Goal: Task Accomplishment & Management: Manage account settings

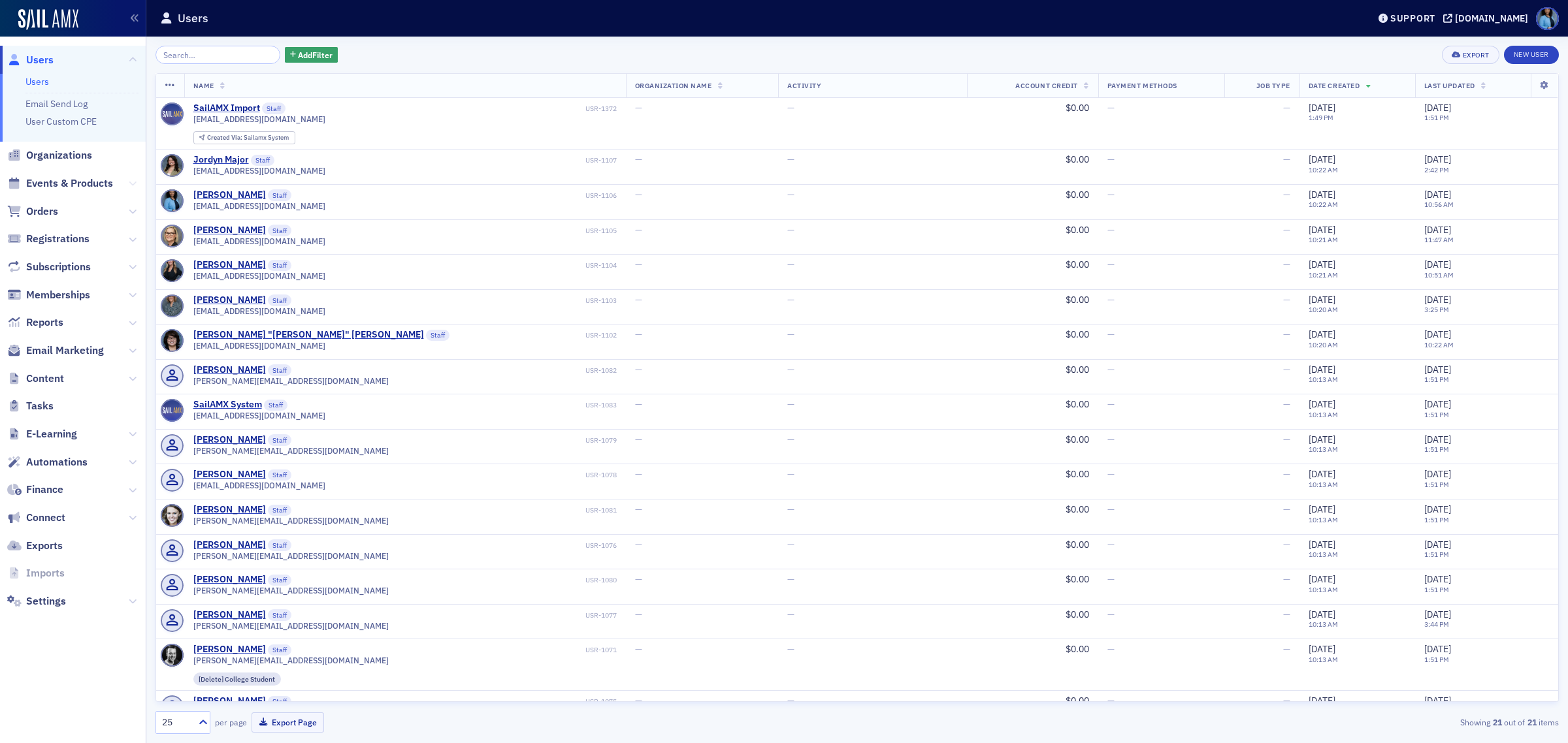
click at [131, 181] on icon at bounding box center [133, 184] width 8 height 8
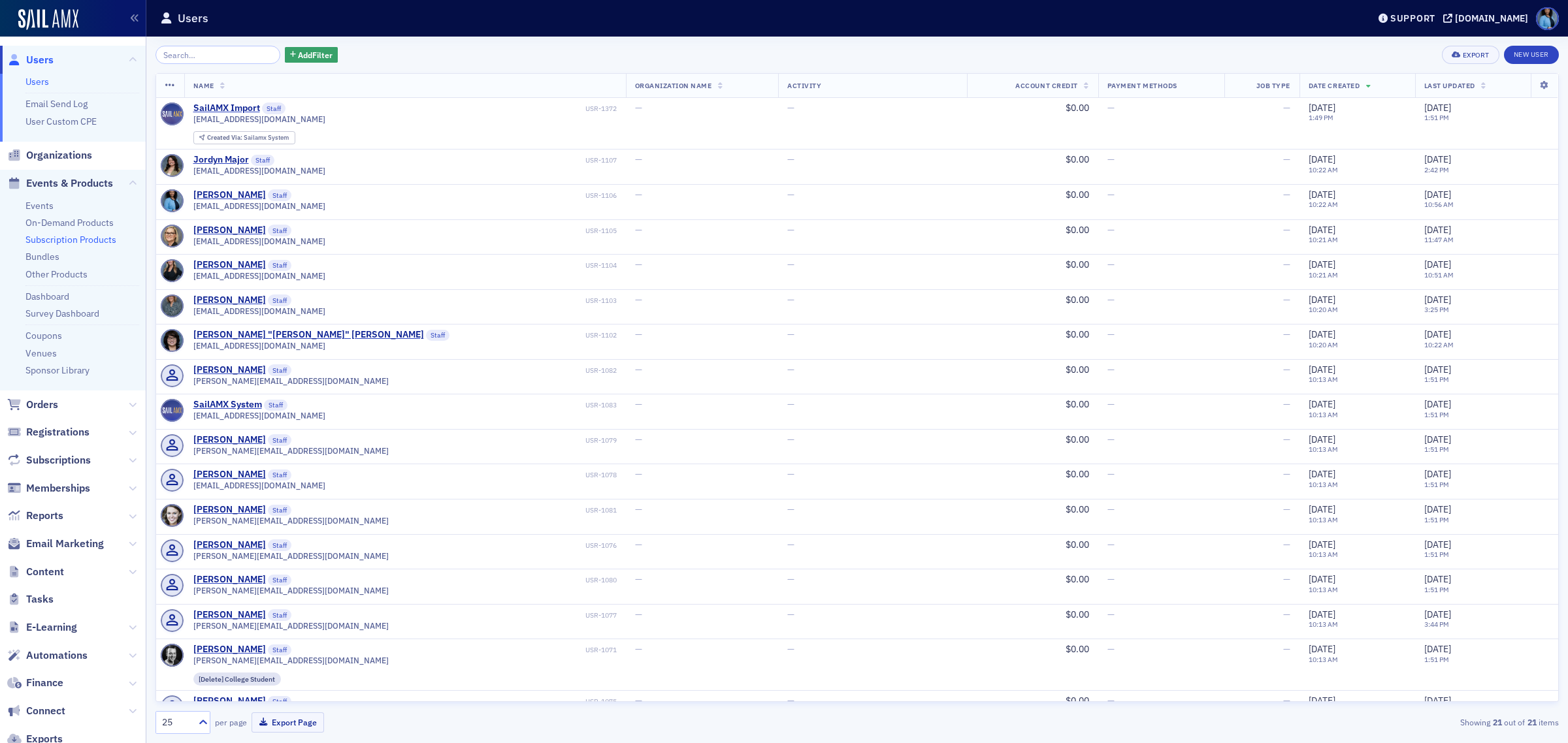
click at [63, 238] on link "Subscription Products" at bounding box center [70, 239] width 91 height 12
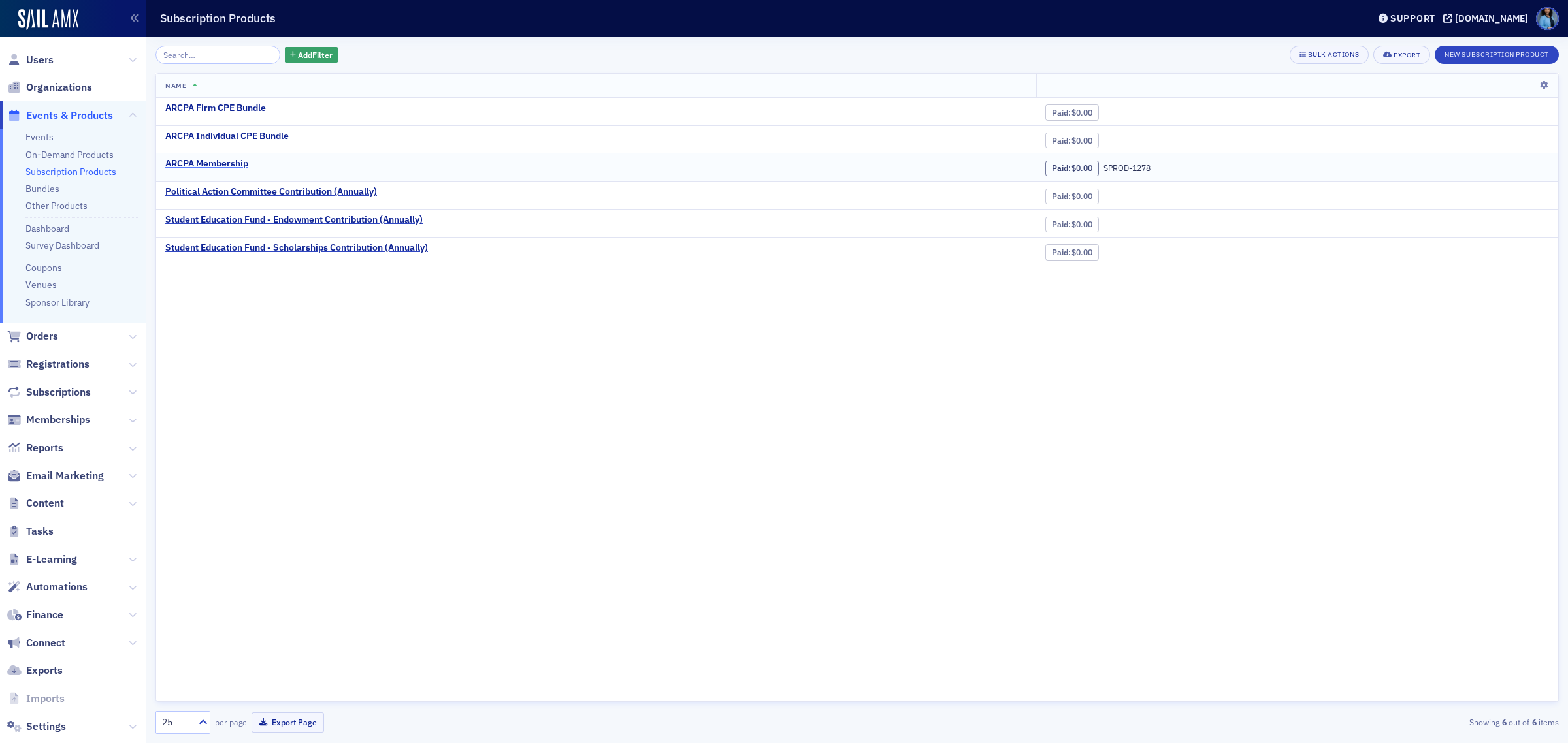
click at [206, 161] on div "ARCPA Membership" at bounding box center [206, 163] width 83 height 12
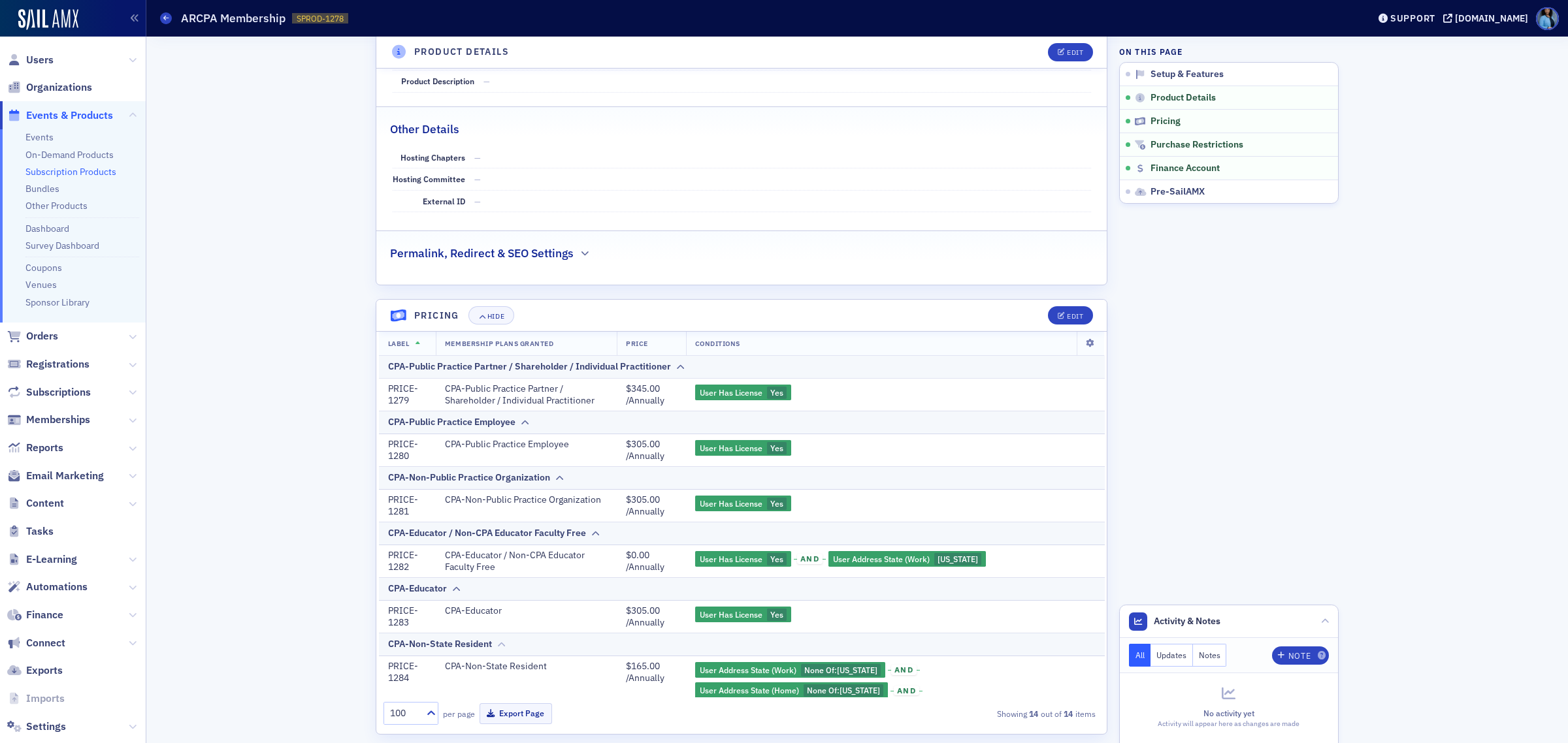
scroll to position [571, 0]
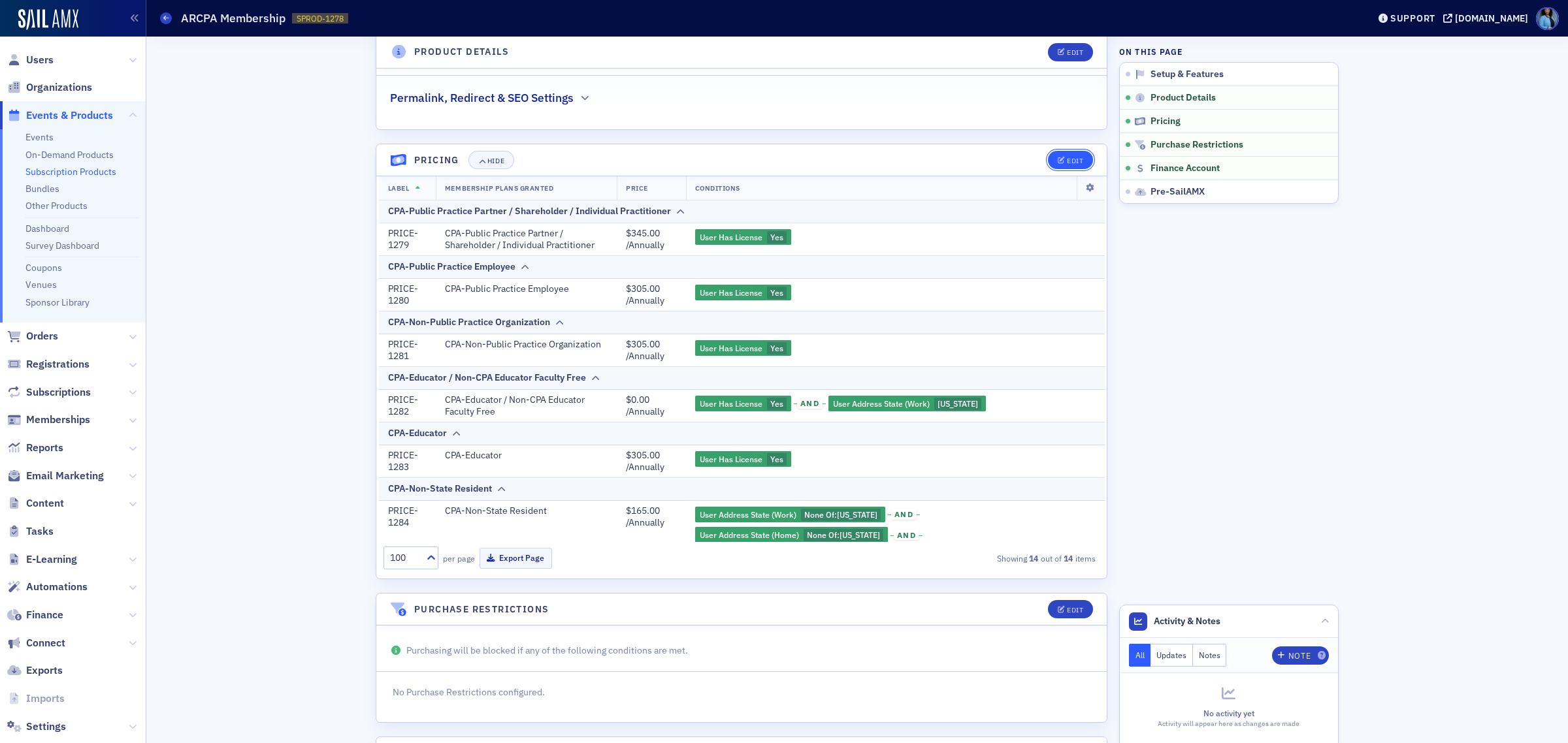
click at [1057, 160] on icon "button" at bounding box center [1061, 161] width 8 height 7
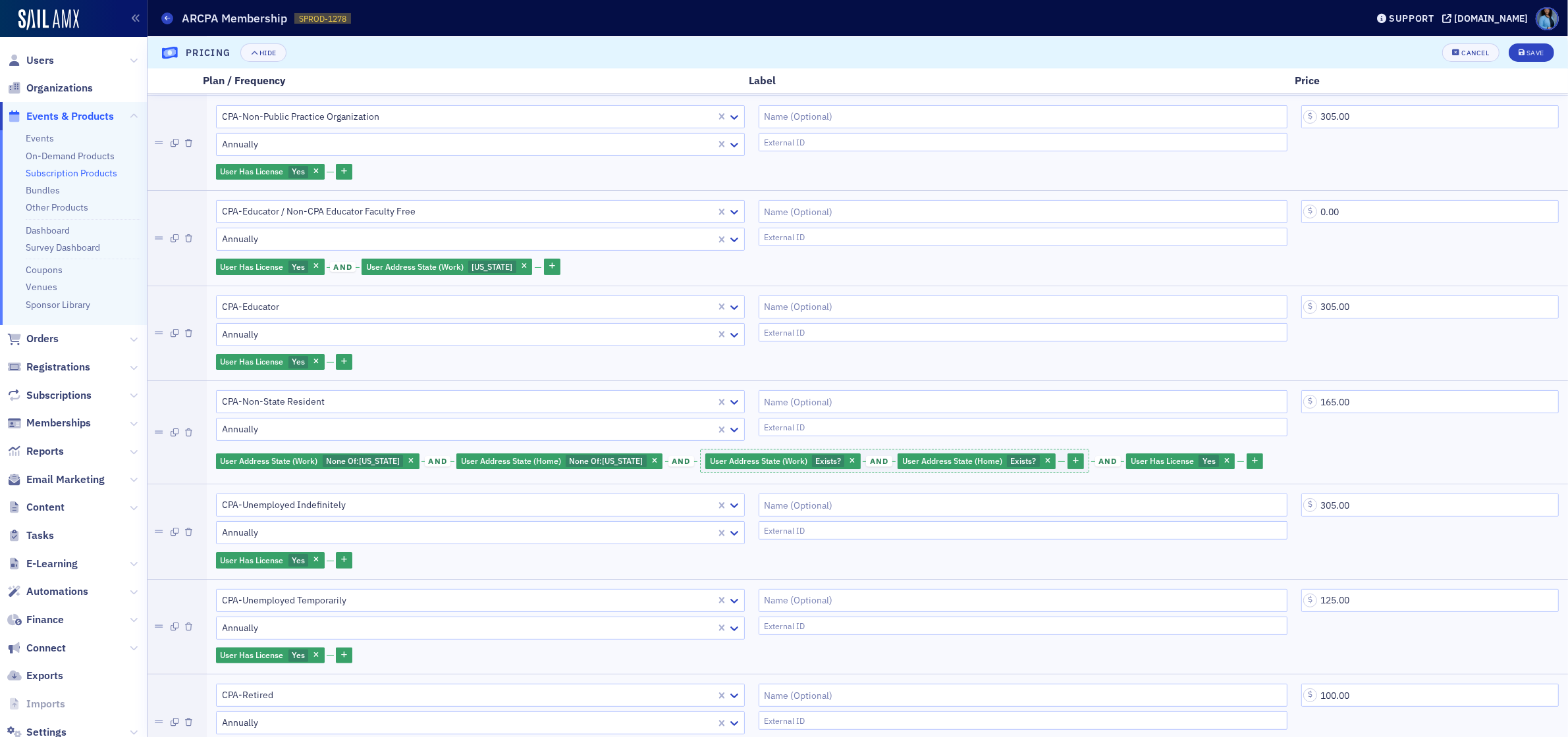
scroll to position [246, 0]
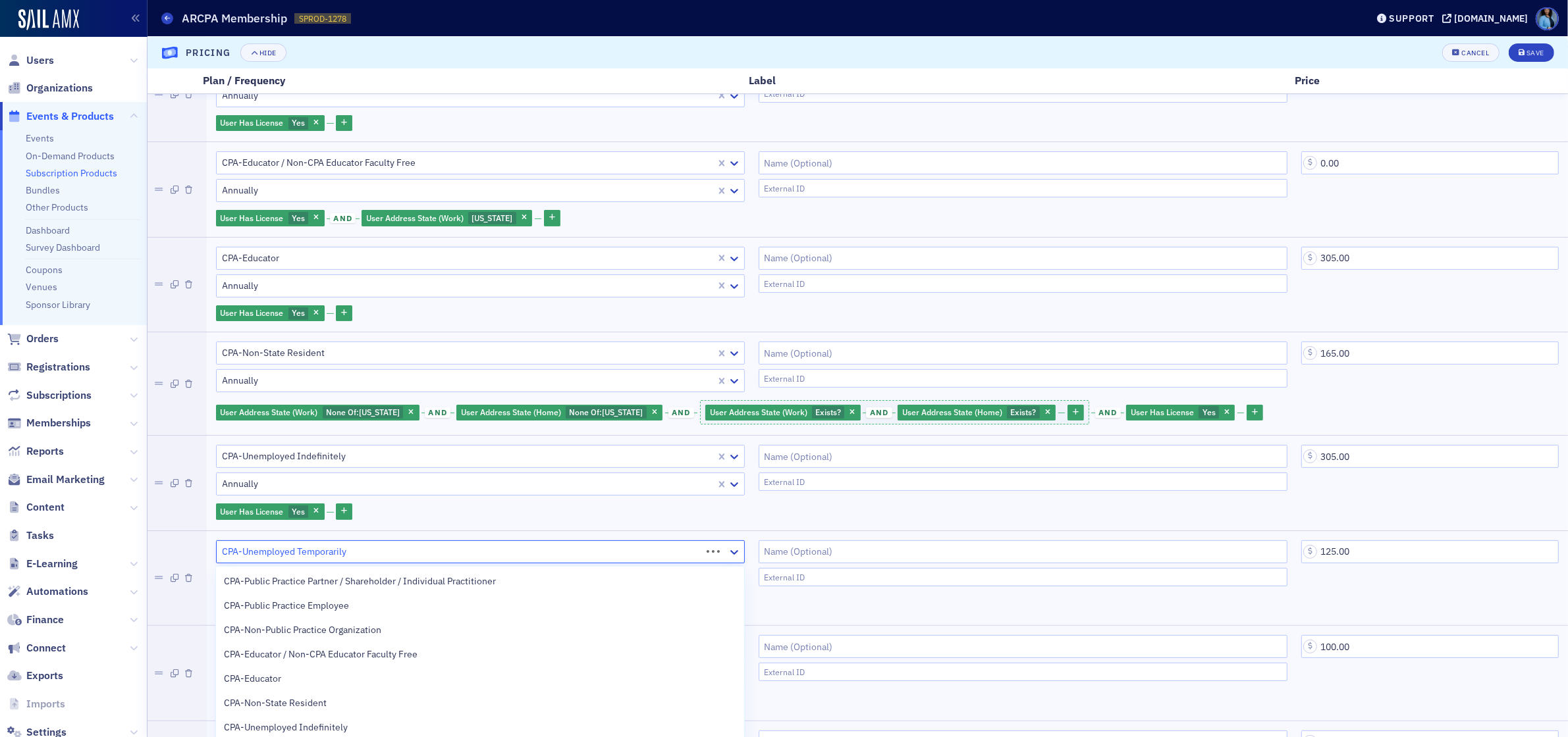
click at [346, 550] on div at bounding box center [461, 552] width 479 height 17
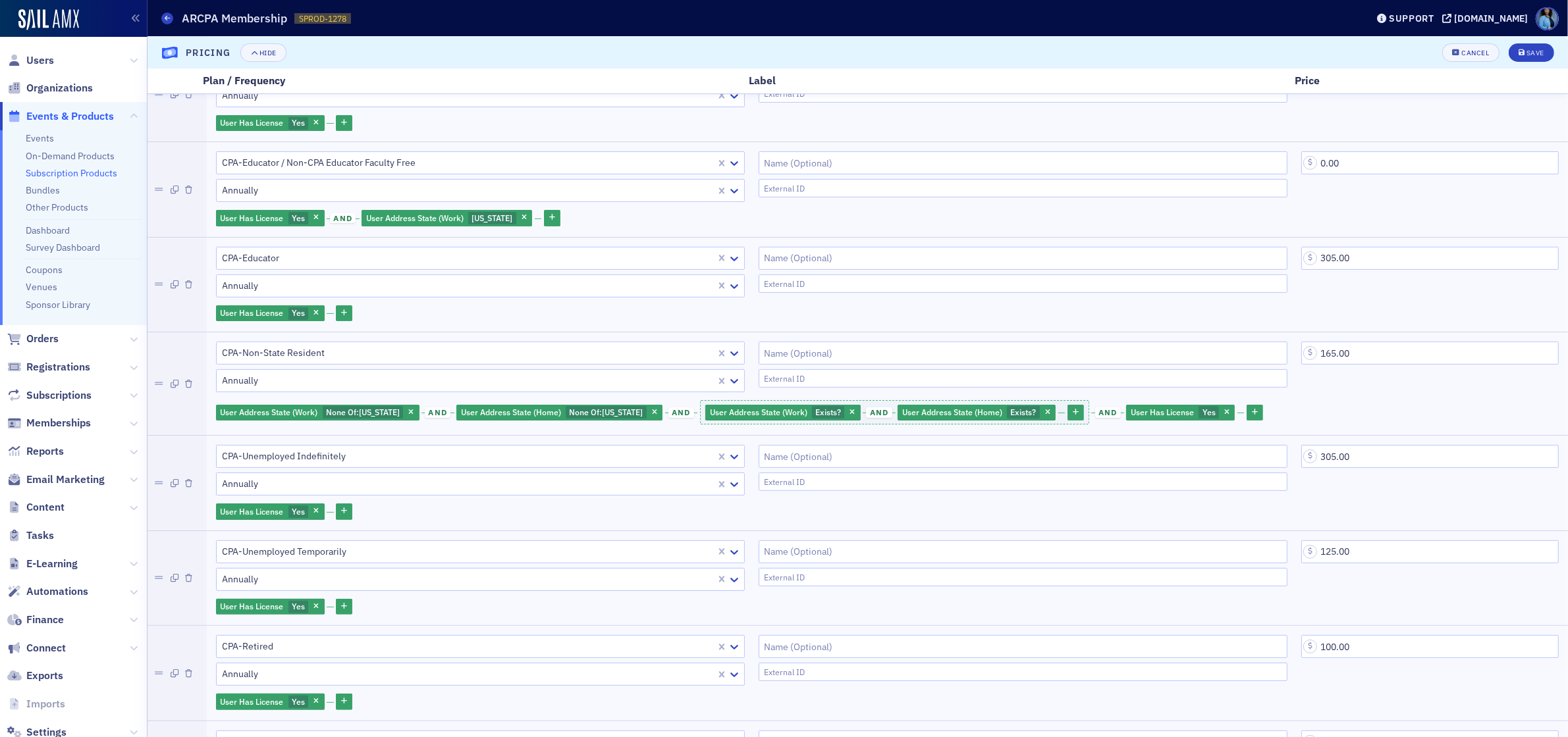
click at [356, 533] on div "CPA-Unemployed Temporarily Annually 125.00 User Has License Yes" at bounding box center [888, 578] width 1362 height 95
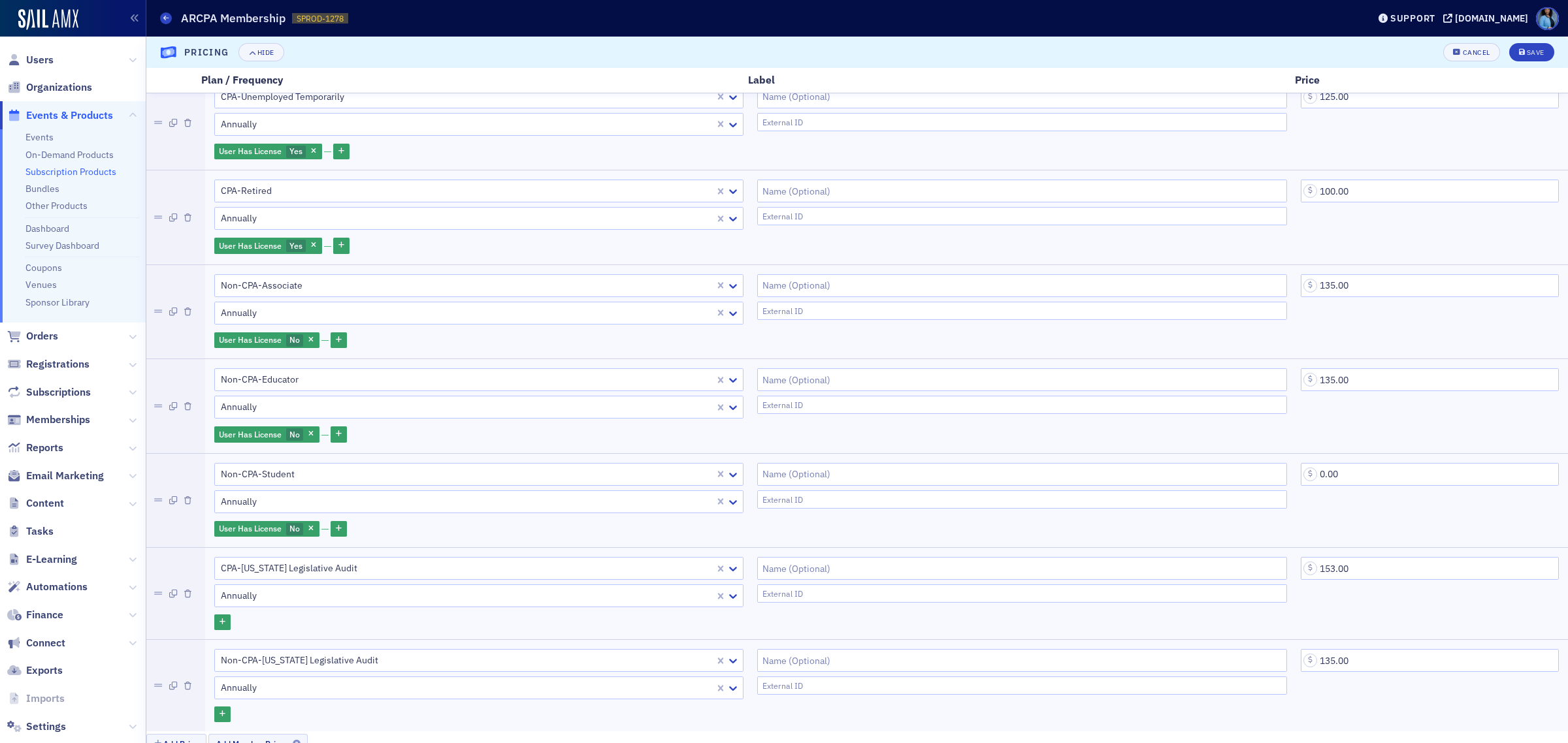
scroll to position [710, 0]
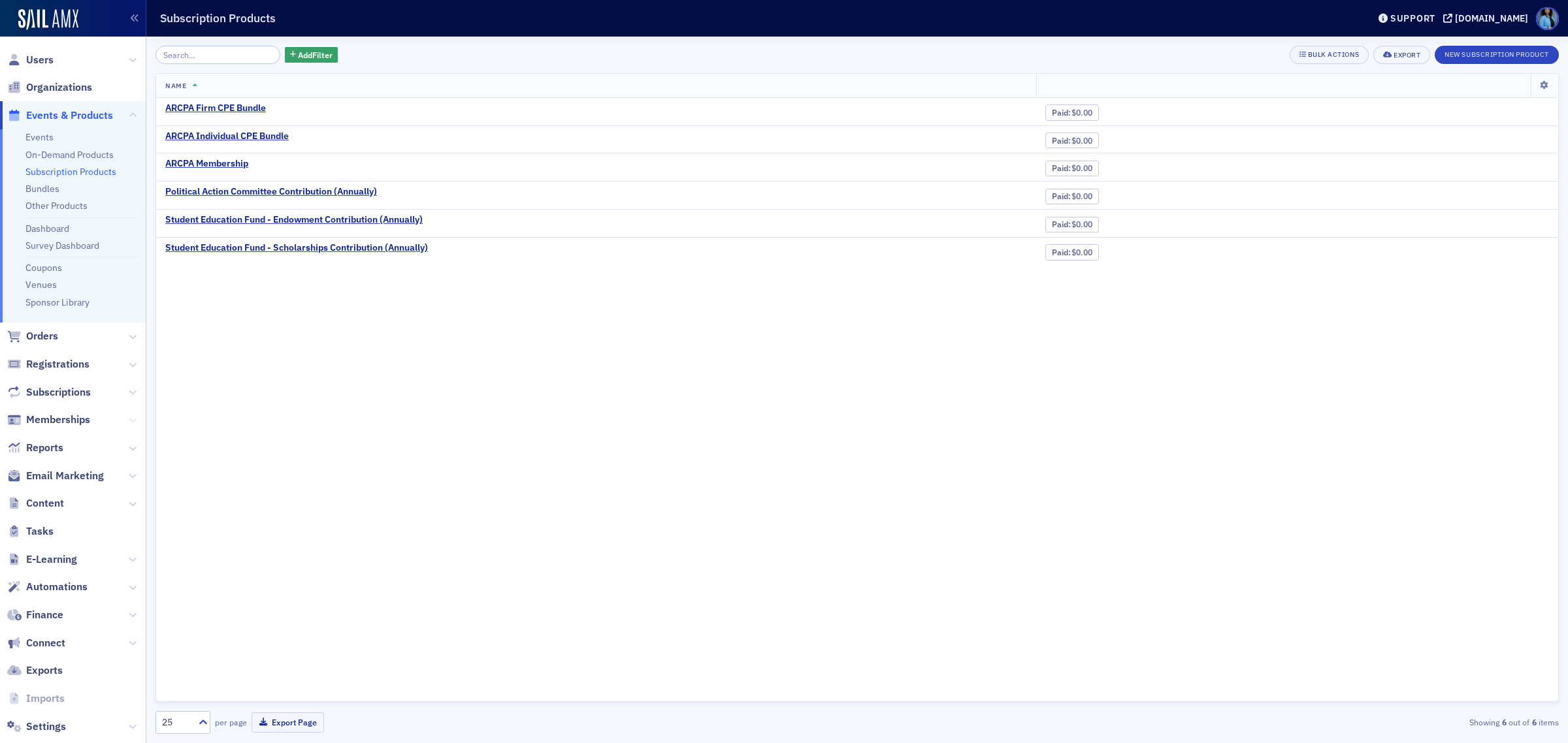
click at [129, 421] on icon at bounding box center [133, 420] width 8 height 8
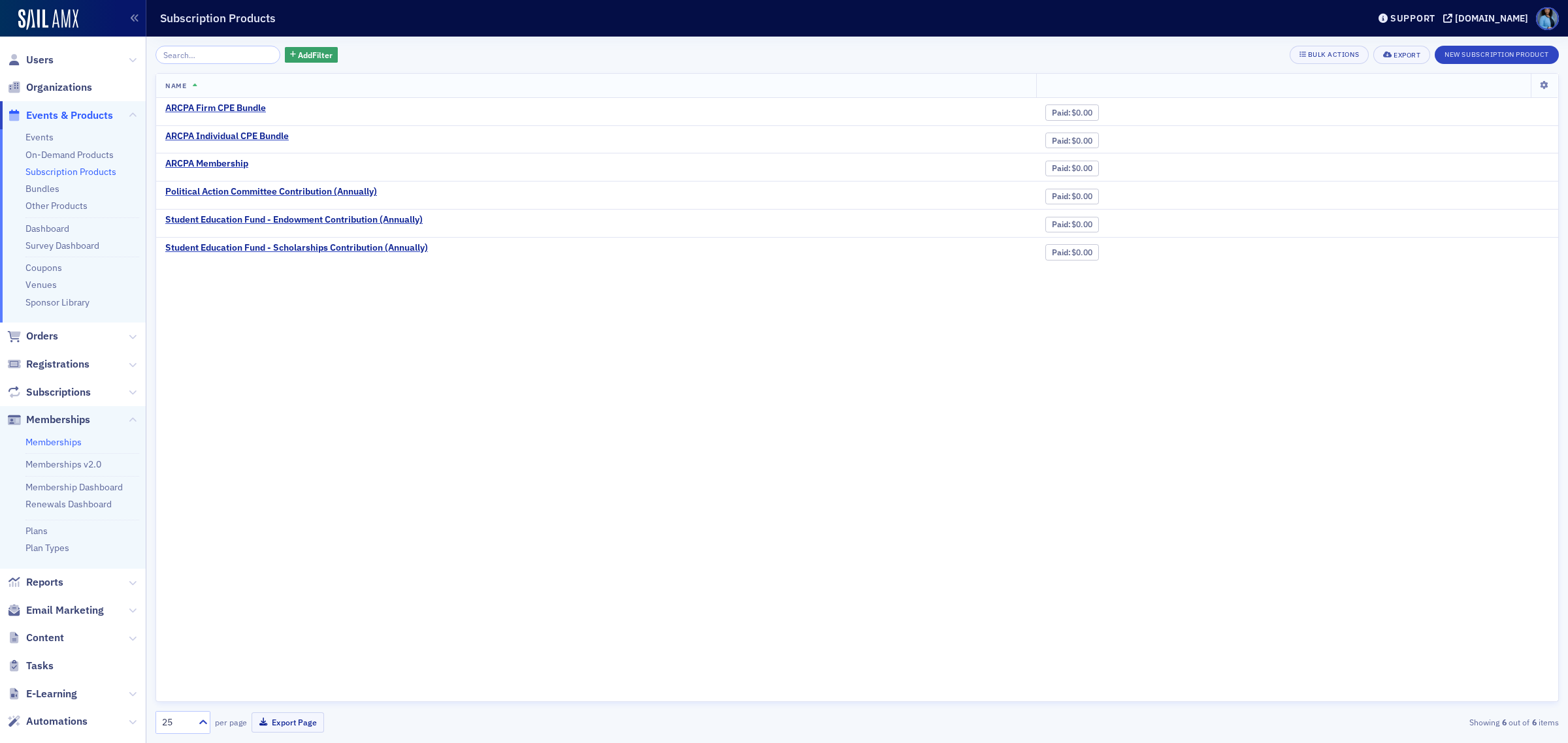
click at [69, 442] on link "Memberships" at bounding box center [53, 442] width 56 height 12
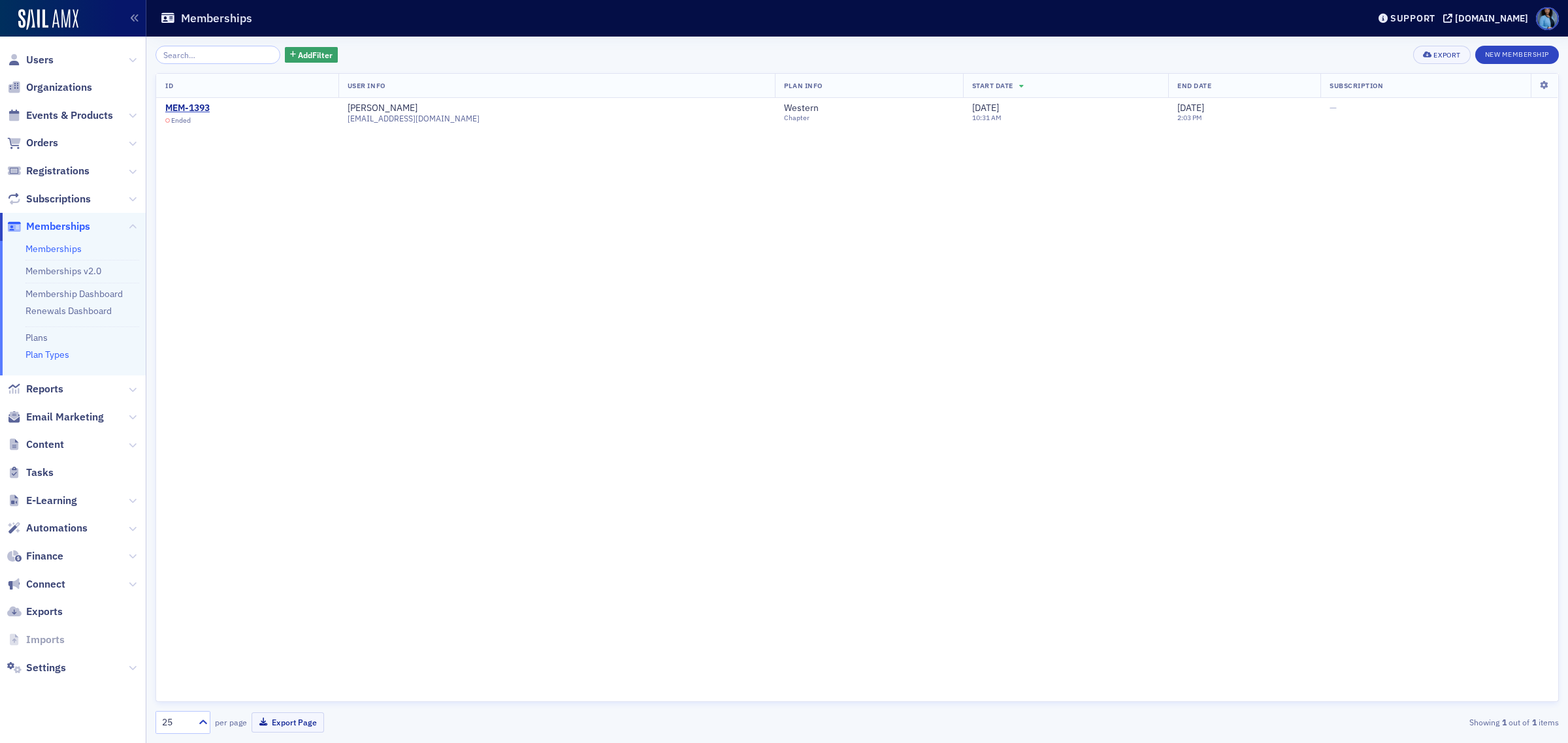
click at [40, 354] on link "Plan Types" at bounding box center [47, 354] width 43 height 12
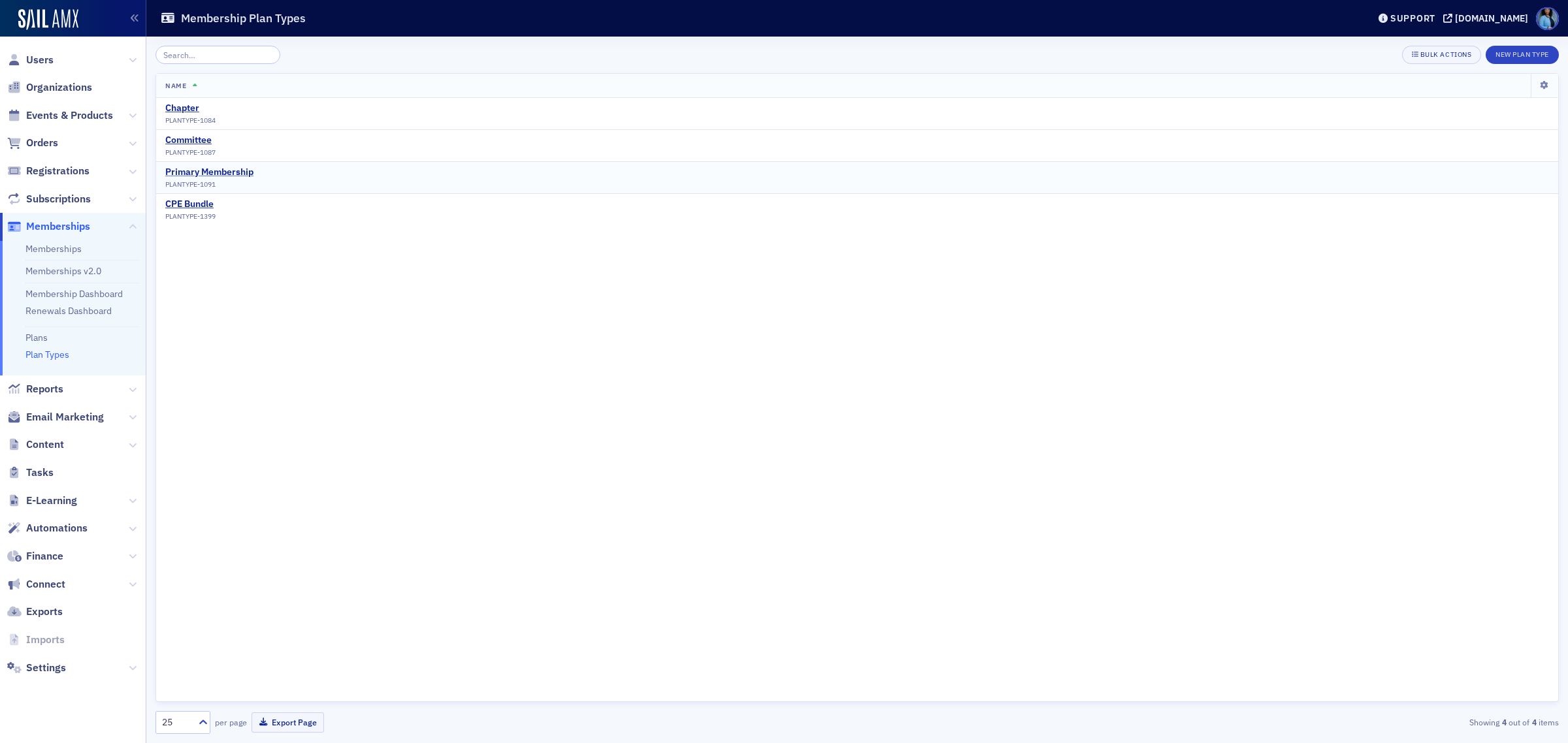
click at [243, 174] on div "Primary Membership" at bounding box center [209, 172] width 88 height 12
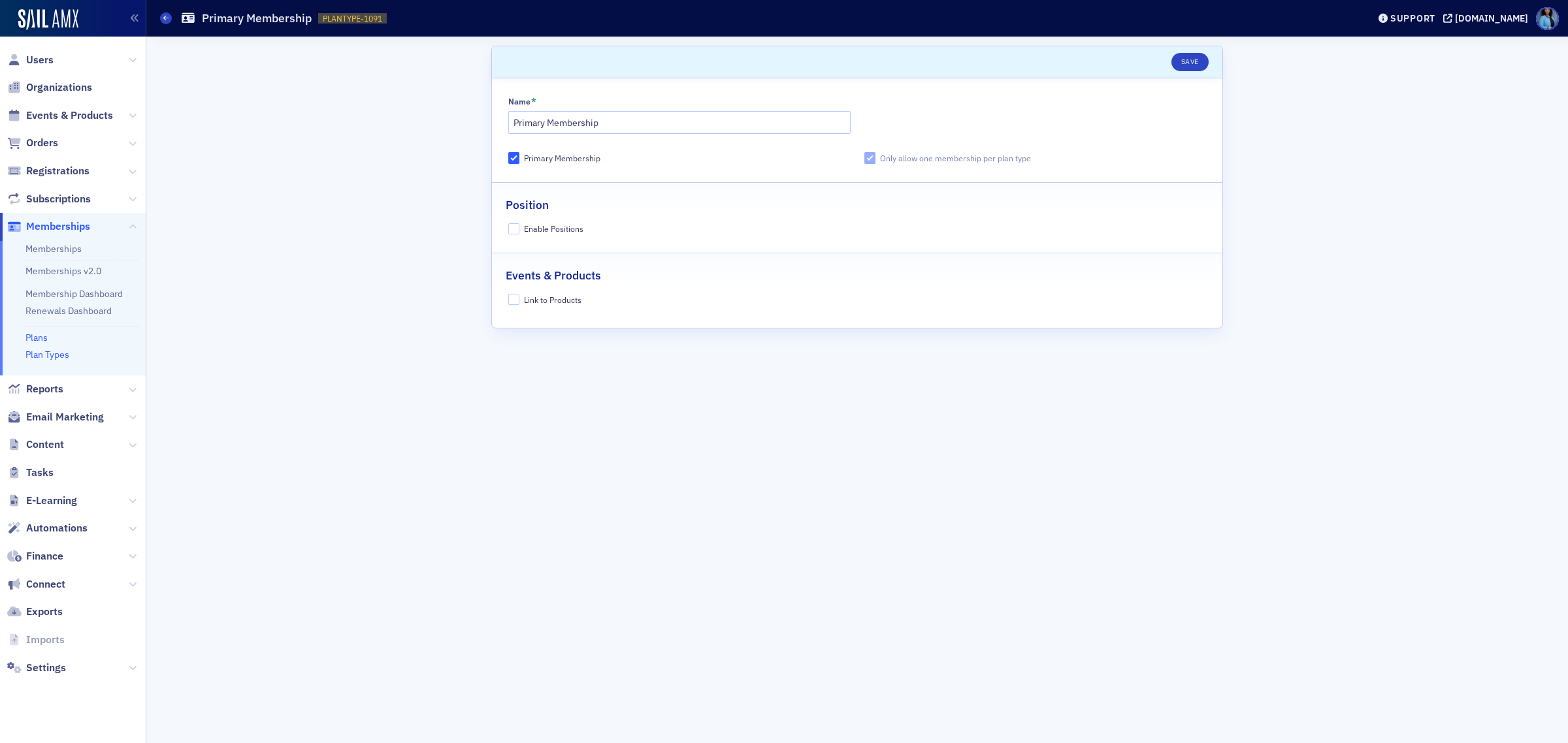
click at [36, 338] on link "Plans" at bounding box center [36, 338] width 22 height 12
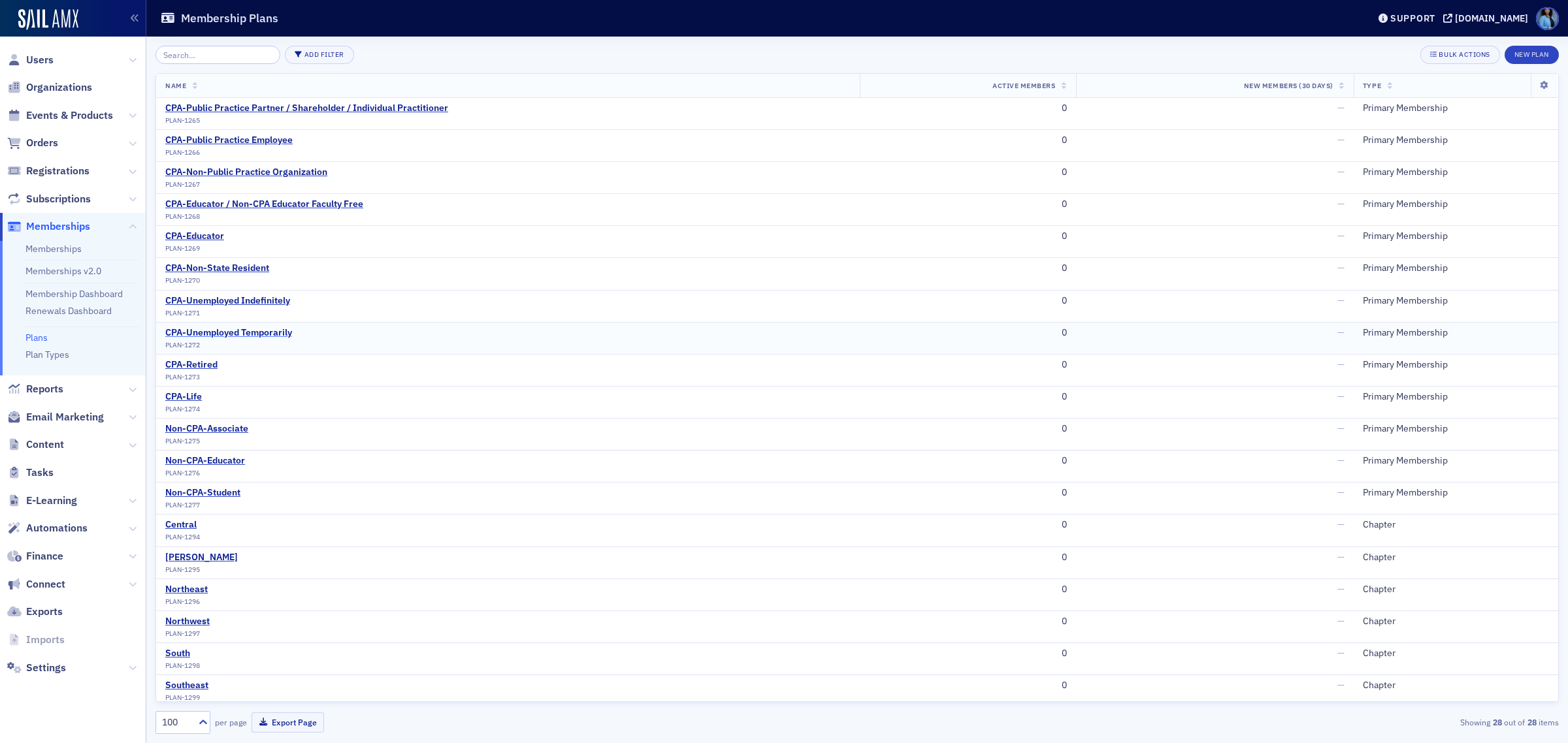
click at [273, 334] on div "CPA-Unemployed Temporarily" at bounding box center [228, 333] width 127 height 12
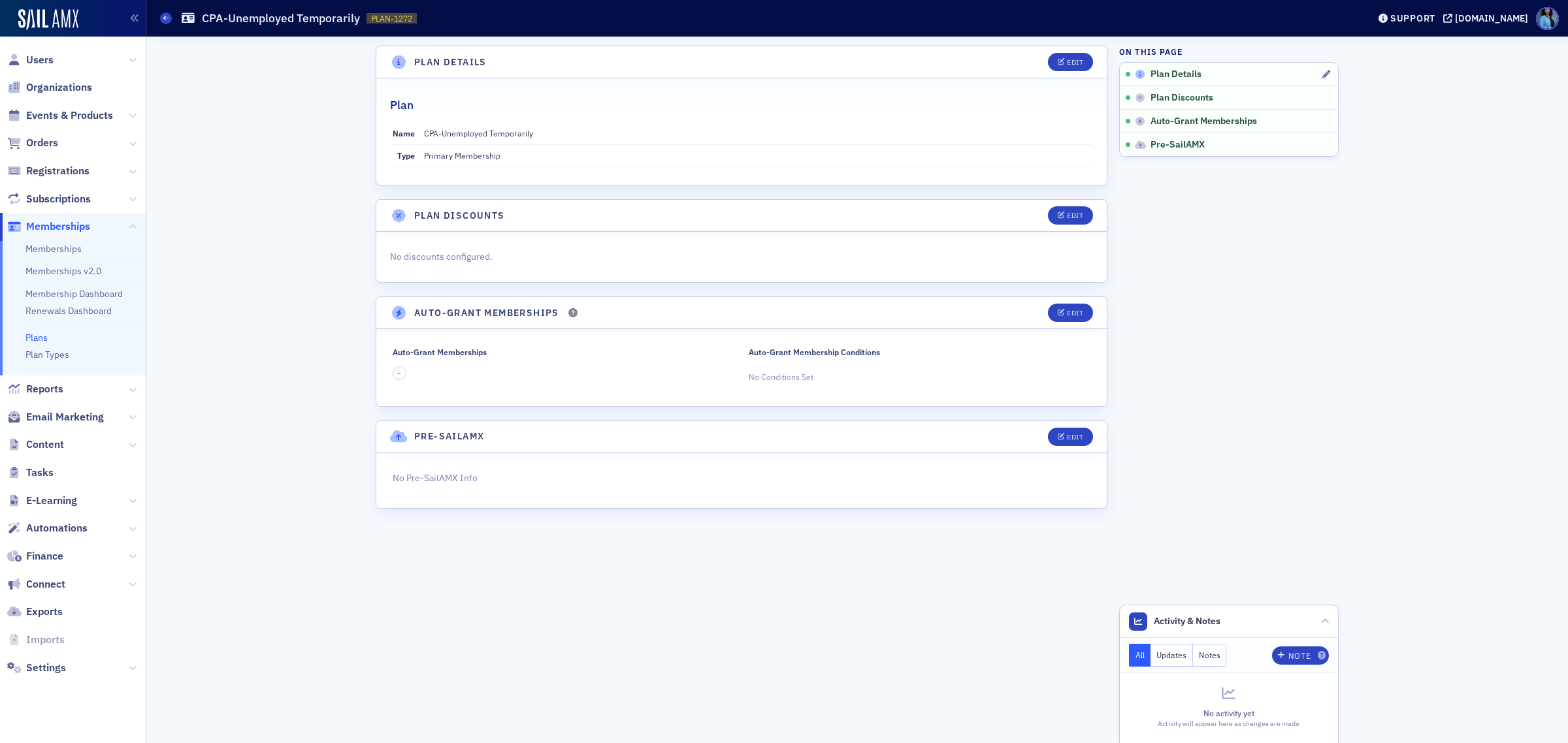
click at [1170, 75] on span "Plan Details" at bounding box center [1176, 74] width 51 height 12
click at [133, 200] on icon at bounding box center [133, 200] width 8 height 8
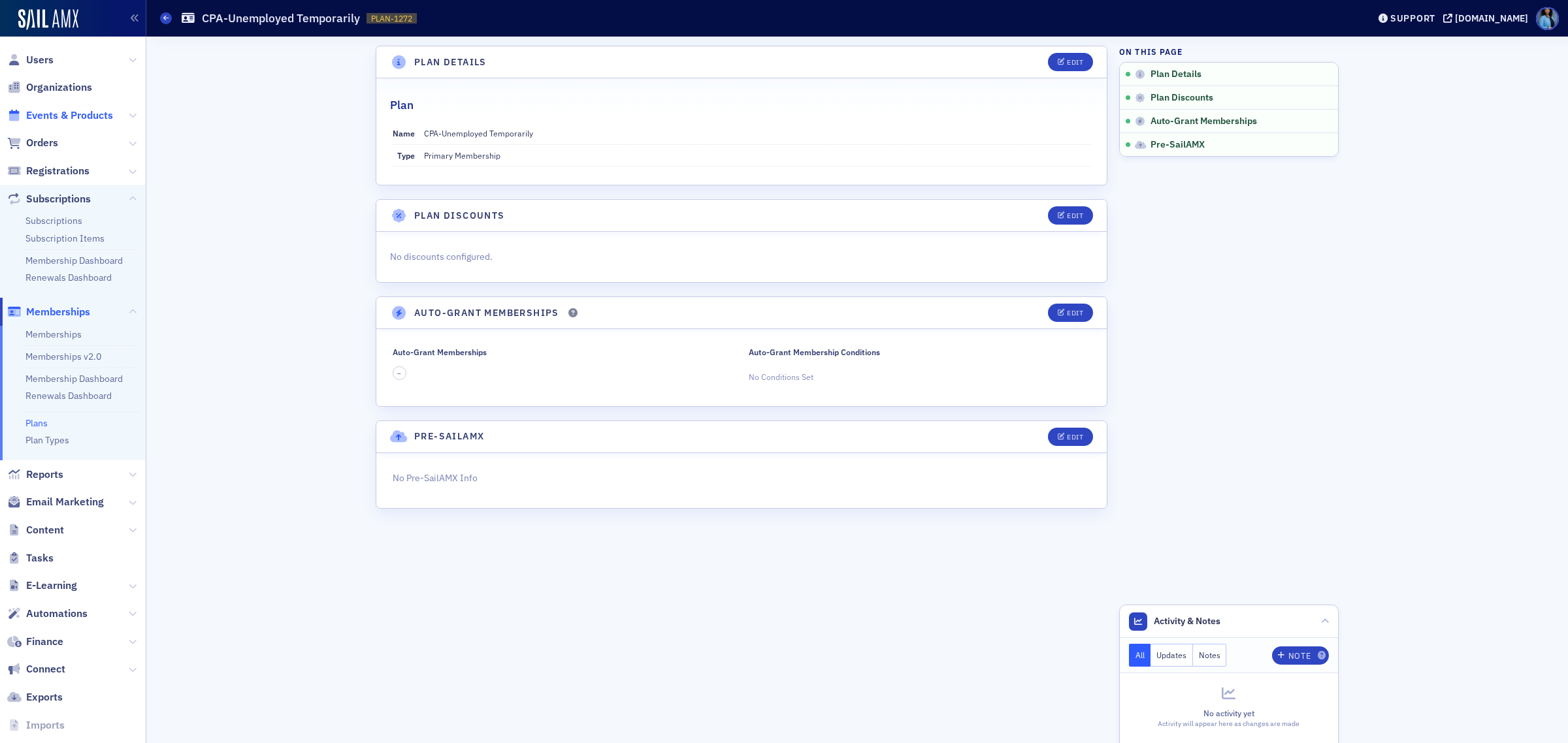
click at [112, 115] on span "Events & Products" at bounding box center [69, 115] width 87 height 14
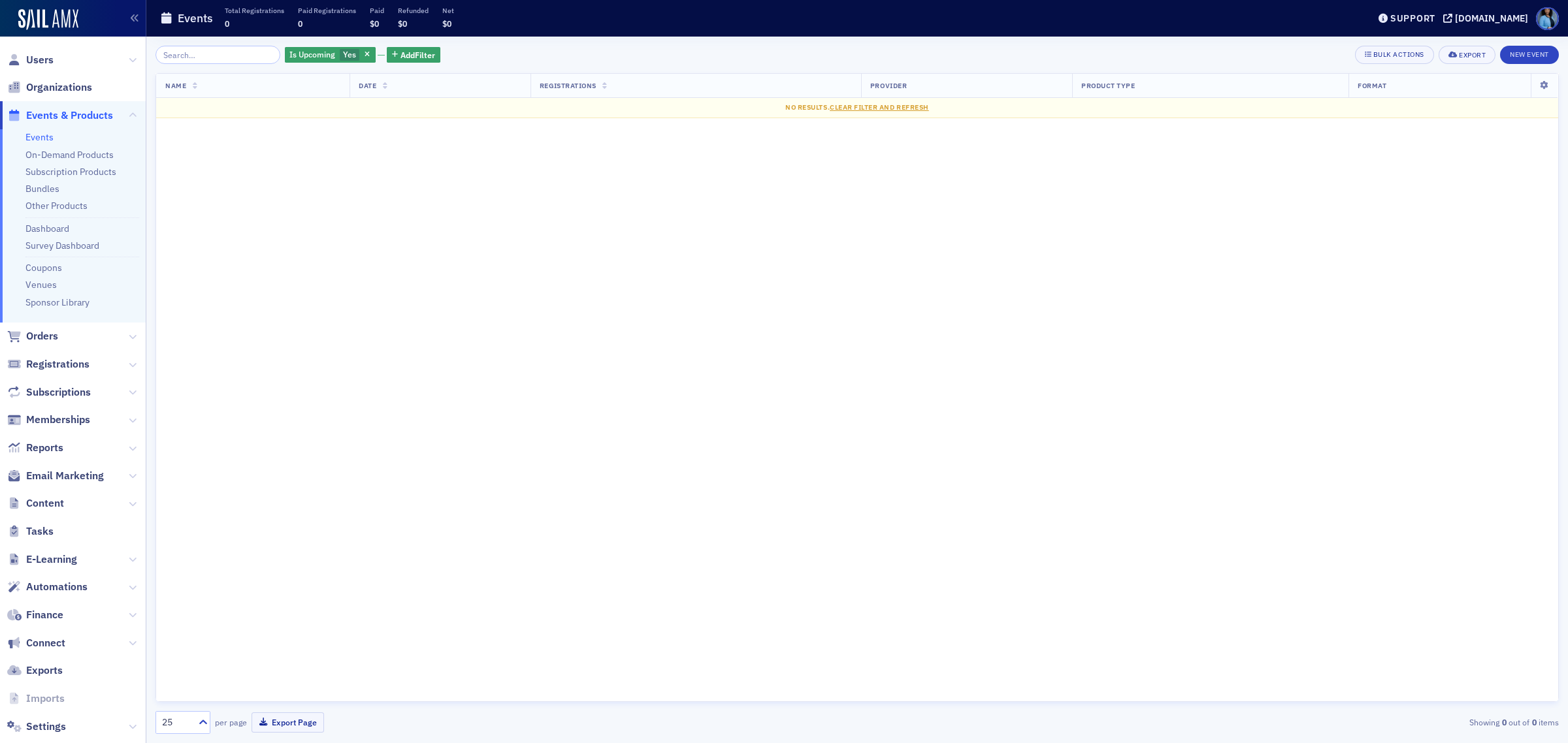
click at [113, 393] on span "Subscriptions" at bounding box center [73, 392] width 146 height 28
click at [129, 393] on icon at bounding box center [133, 393] width 8 height 8
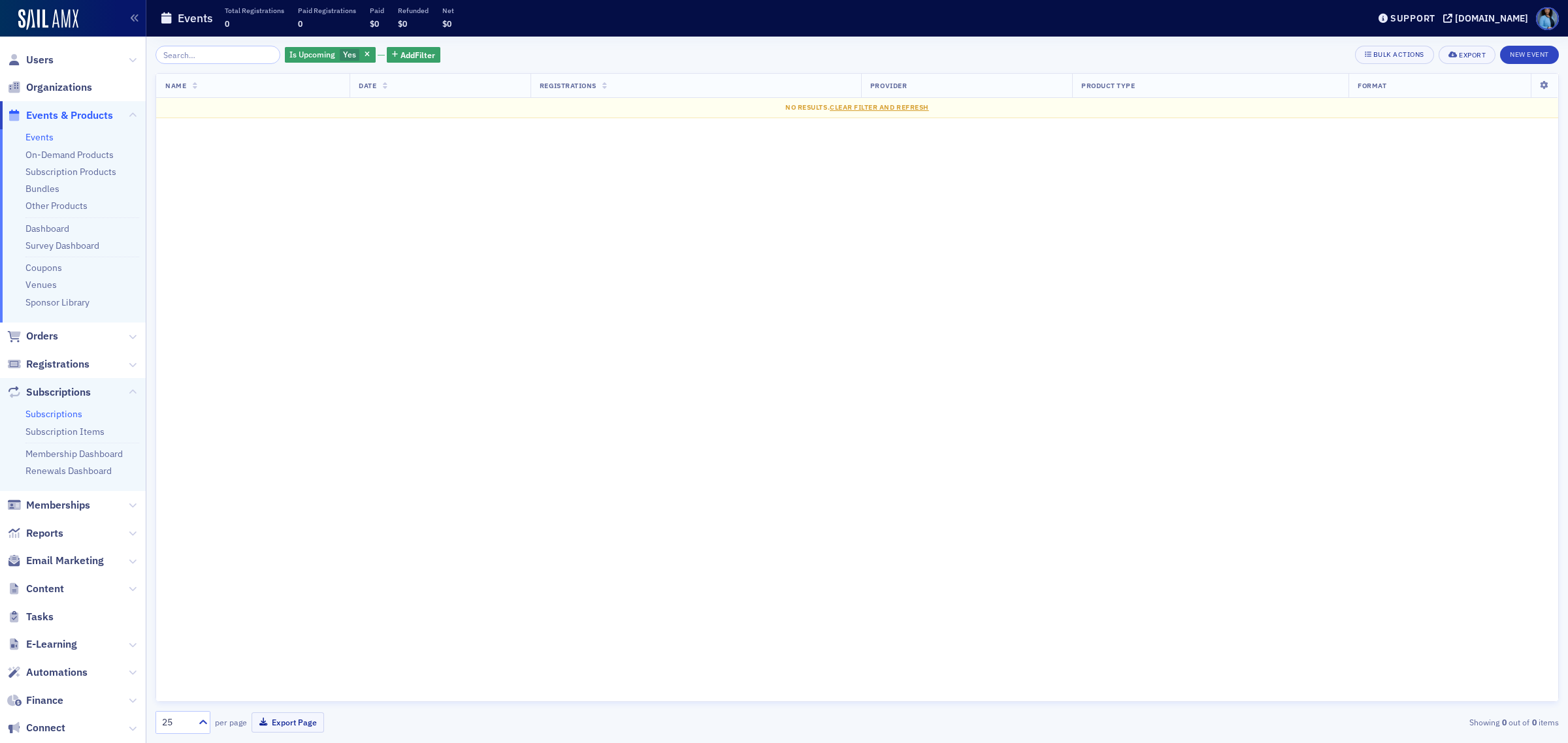
click at [73, 413] on link "Subscriptions" at bounding box center [54, 413] width 57 height 12
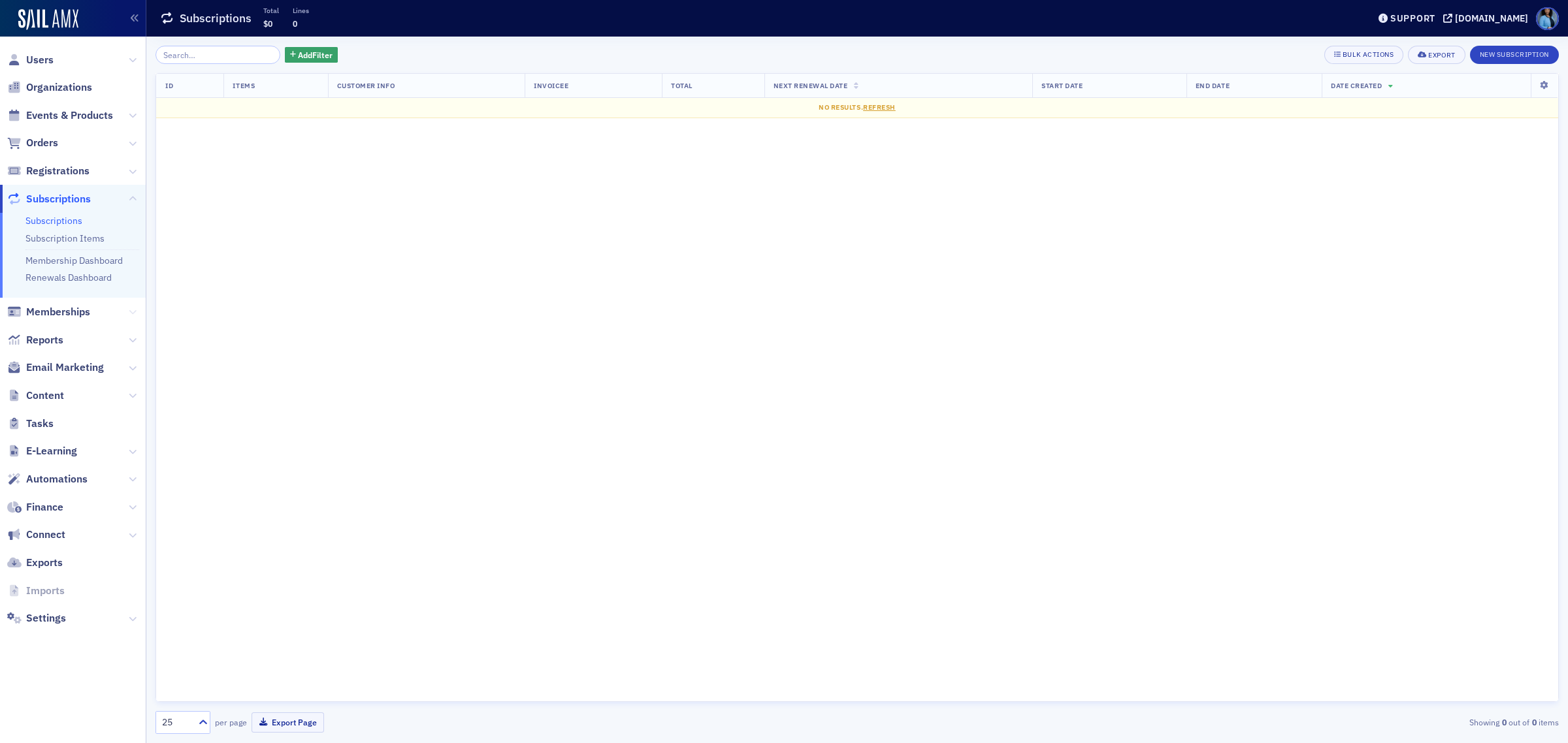
click at [129, 312] on icon at bounding box center [133, 312] width 8 height 8
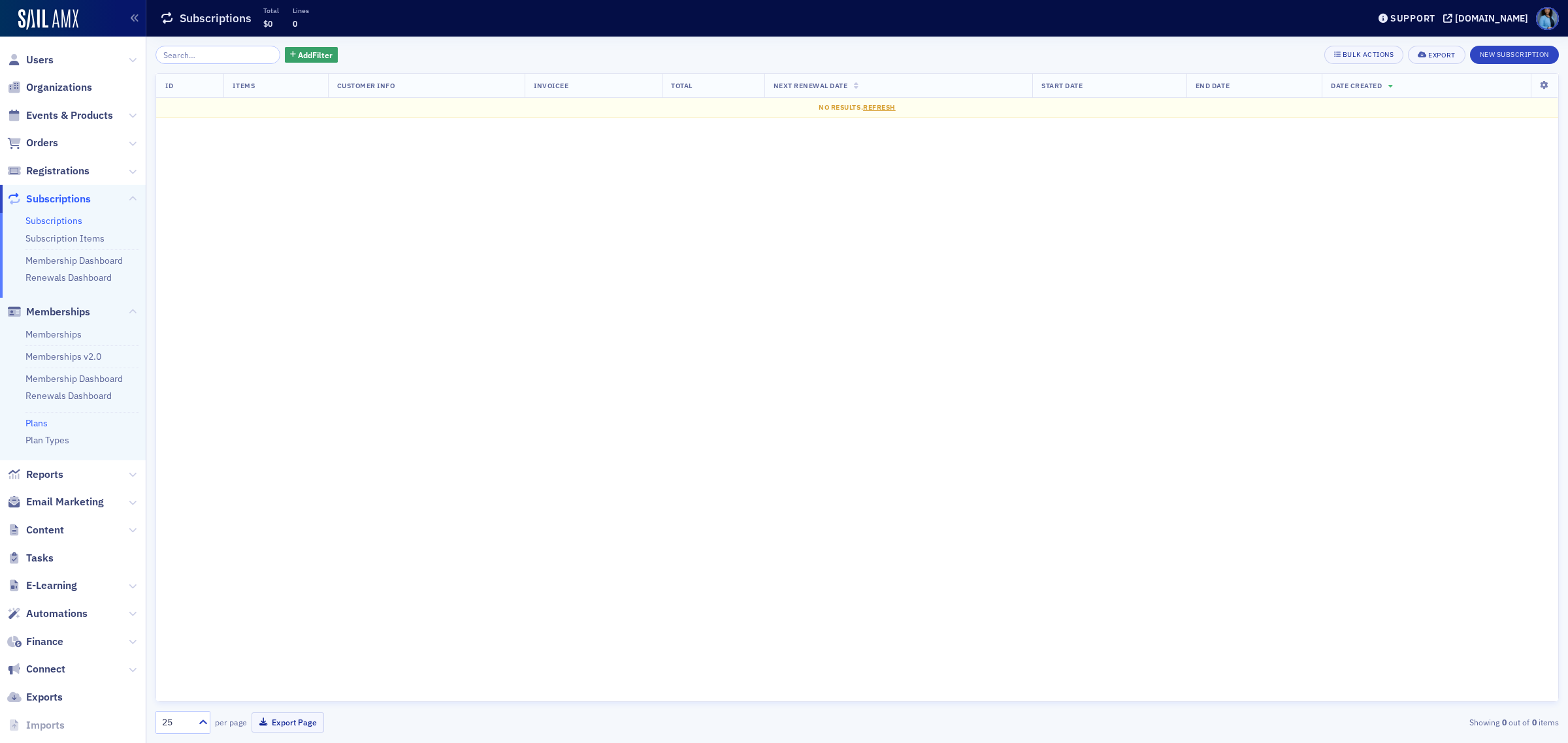
click at [33, 421] on link "Plans" at bounding box center [36, 423] width 22 height 12
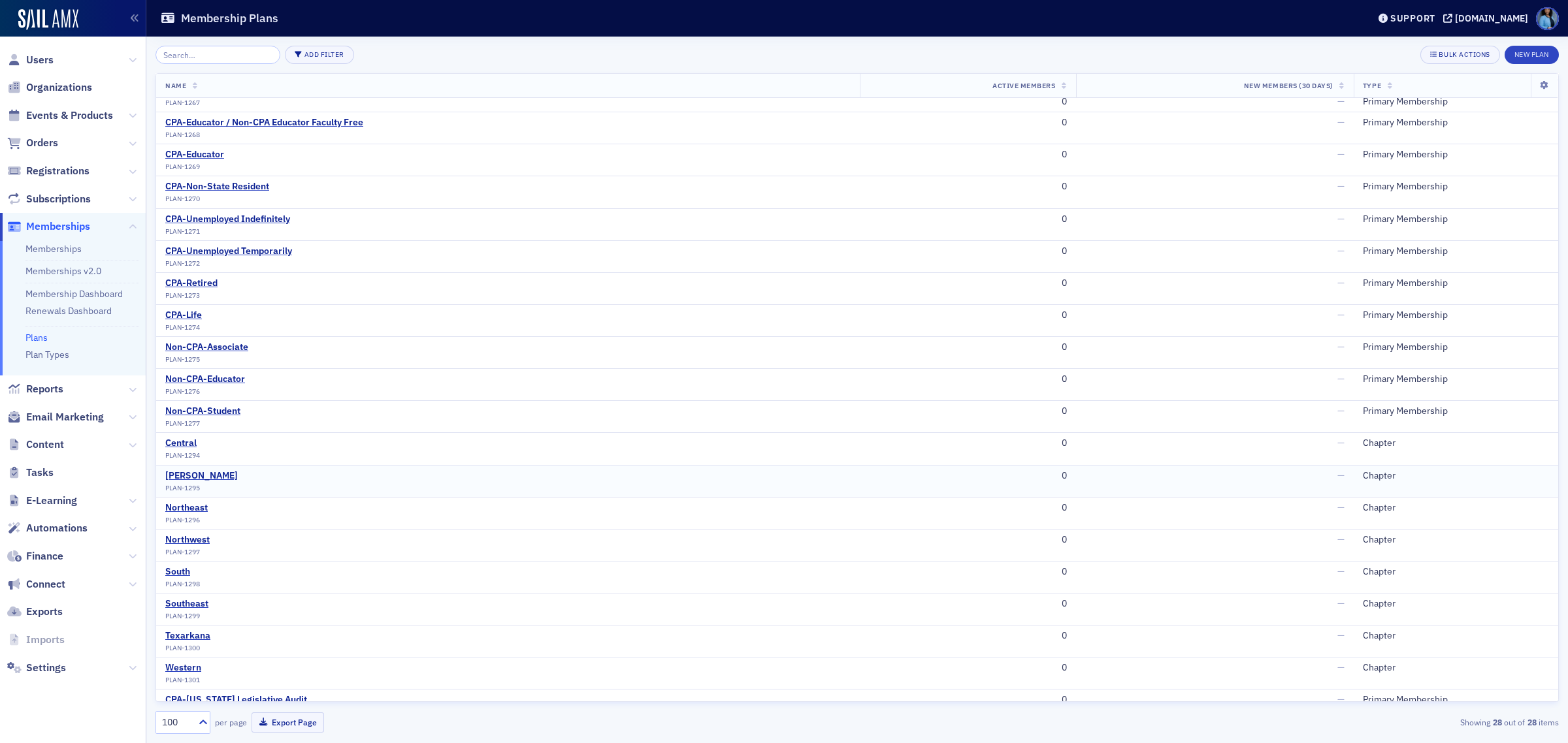
scroll to position [53, 0]
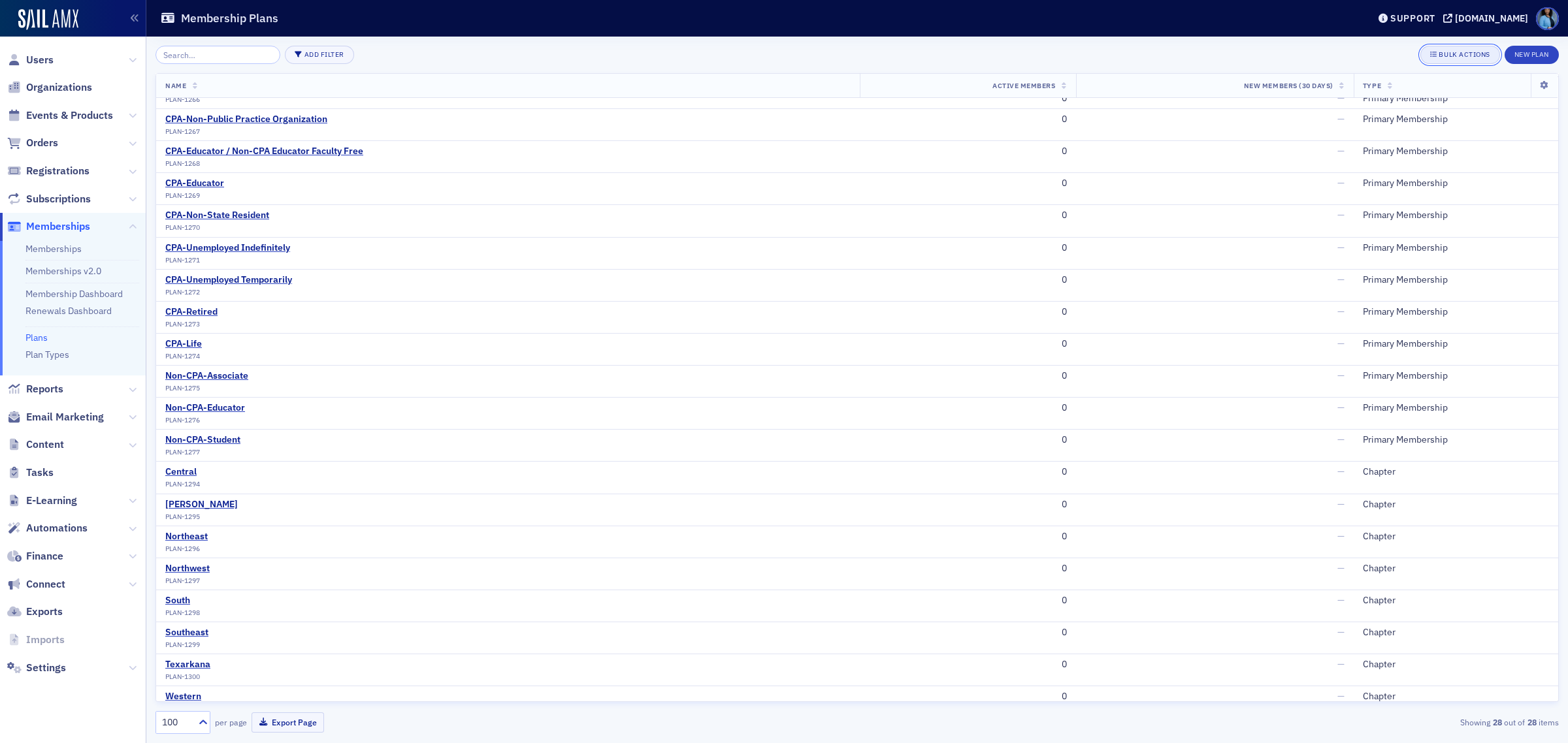
click at [1443, 55] on div "Bulk Actions" at bounding box center [1464, 54] width 51 height 7
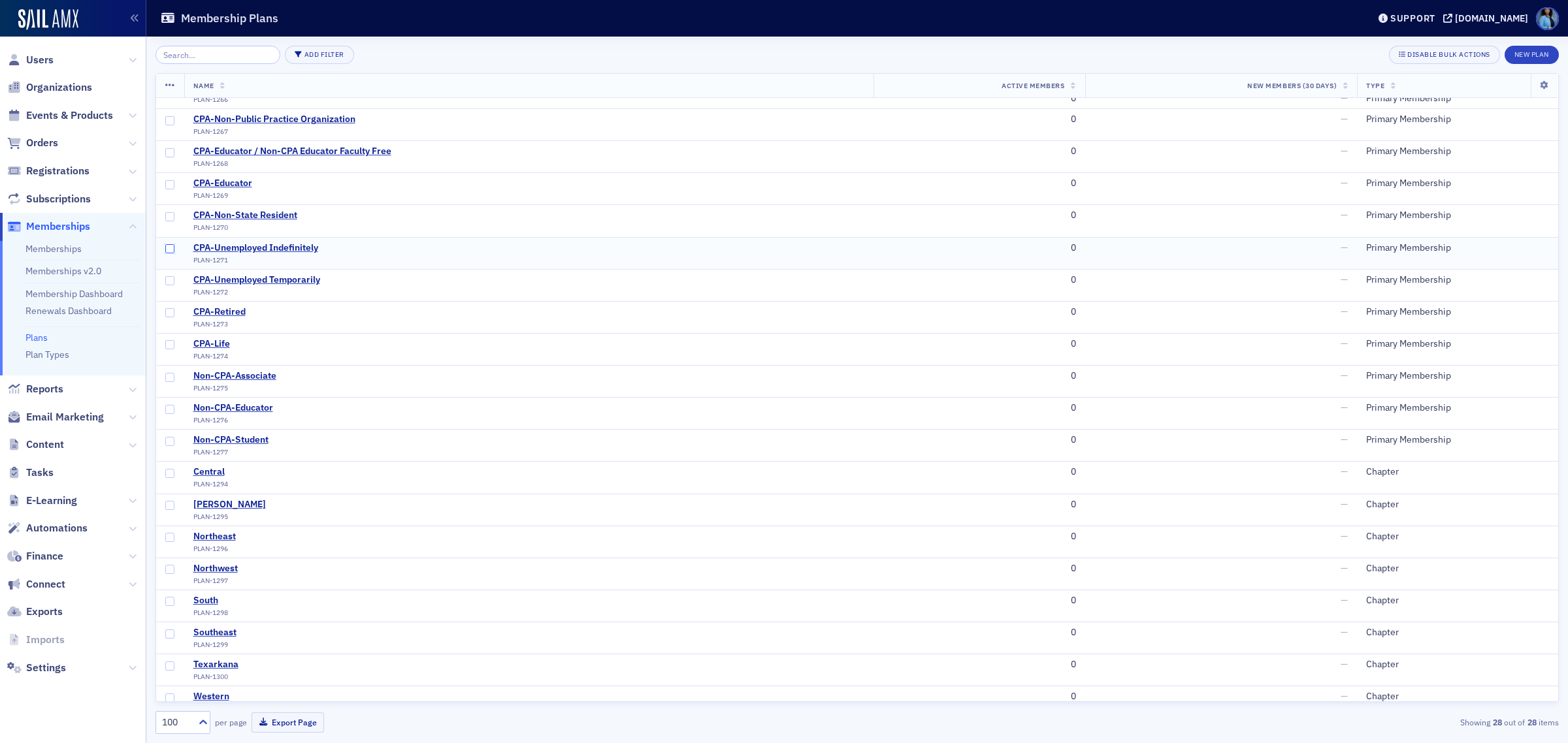
click at [172, 249] on input "checkbox" at bounding box center [170, 249] width 9 height 9
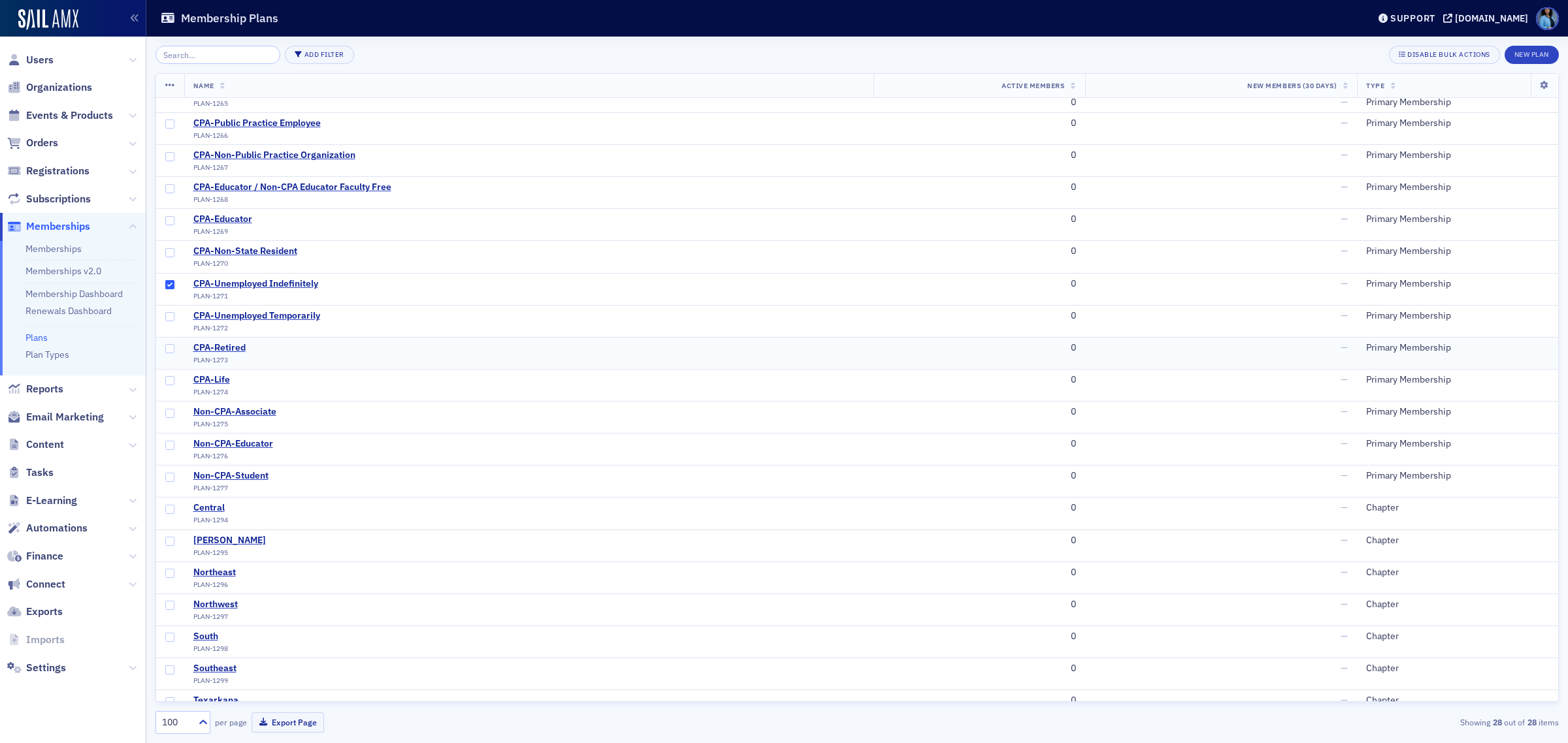
scroll to position [0, 0]
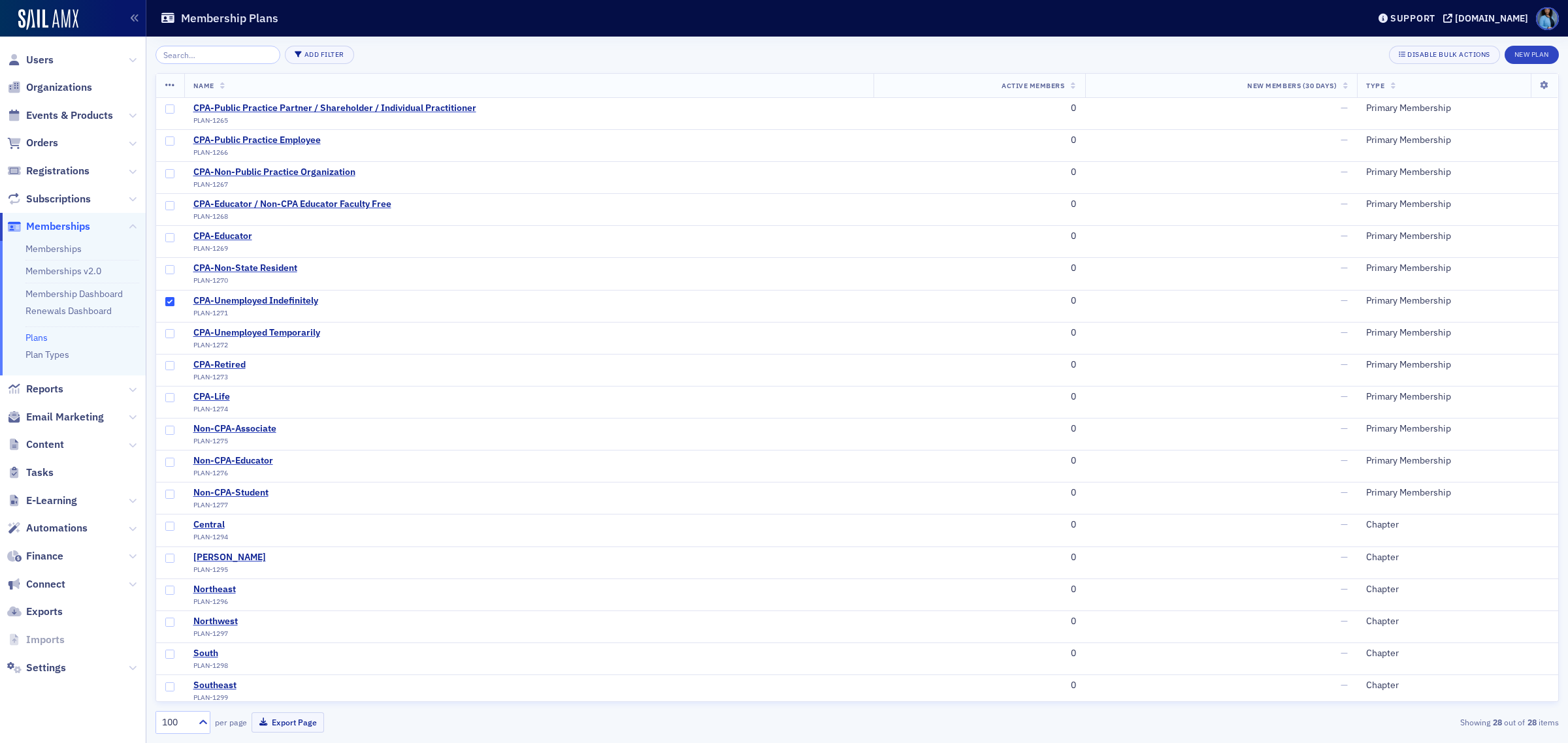
click at [167, 84] on icon at bounding box center [170, 85] width 9 height 10
click at [553, 50] on div "Add Filter Disable Bulk Actions New Plan" at bounding box center [857, 54] width 1403 height 18
click at [165, 299] on input "checkbox" at bounding box center [170, 302] width 9 height 9
click at [1418, 54] on div "Disable Bulk Actions" at bounding box center [1448, 54] width 83 height 7
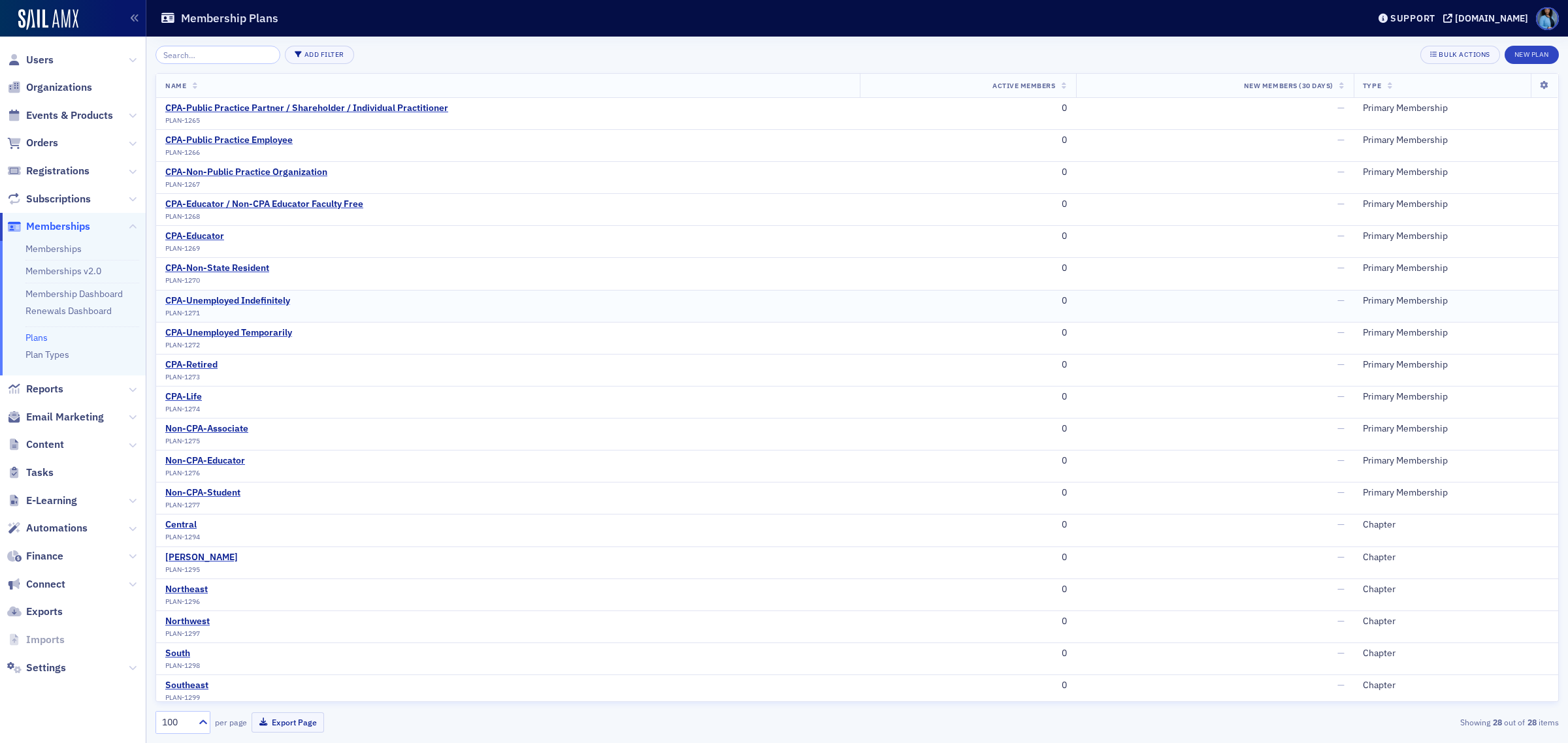
click at [232, 305] on div "CPA-Unemployed Indefinitely" at bounding box center [227, 301] width 125 height 12
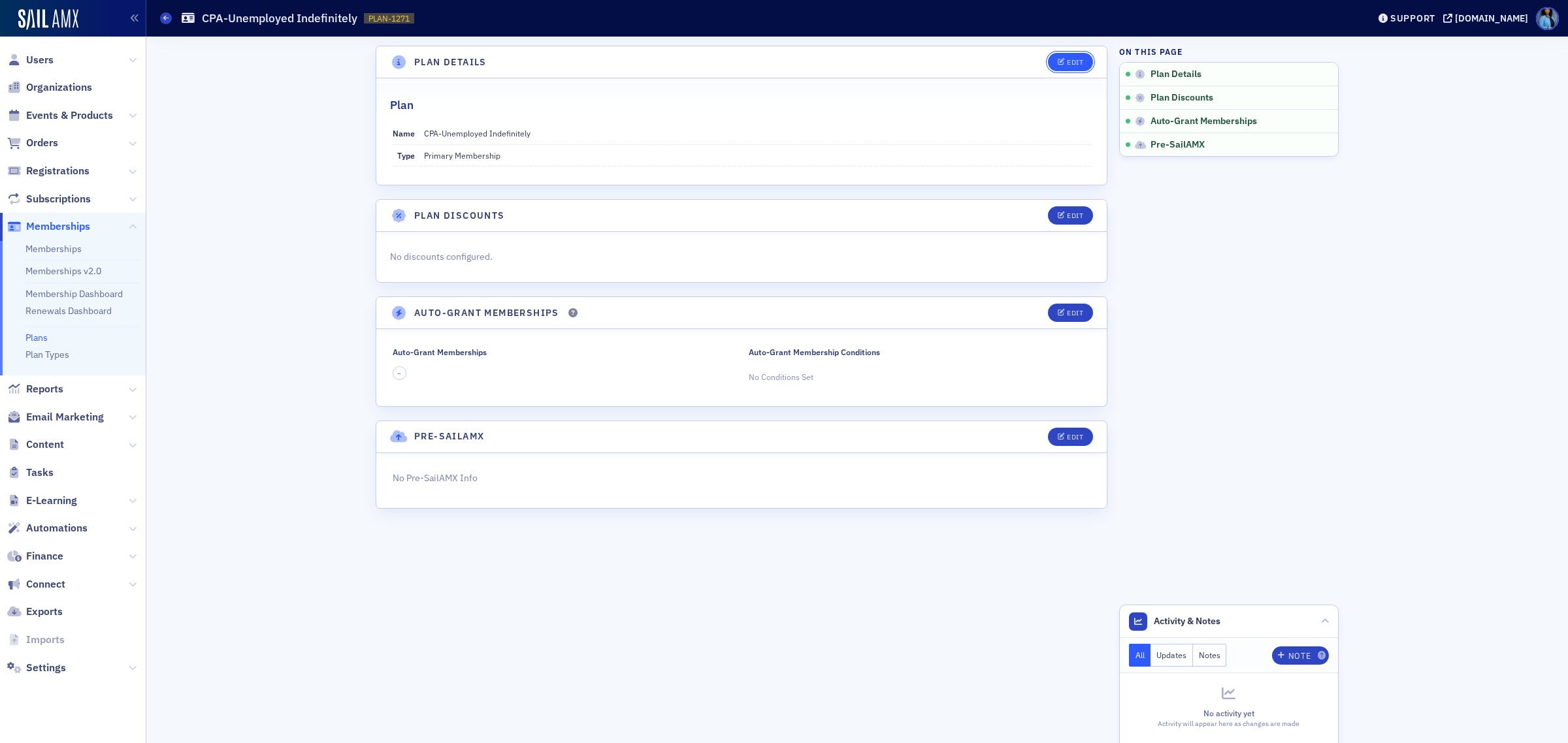
click at [1069, 61] on div "Edit" at bounding box center [1075, 62] width 17 height 7
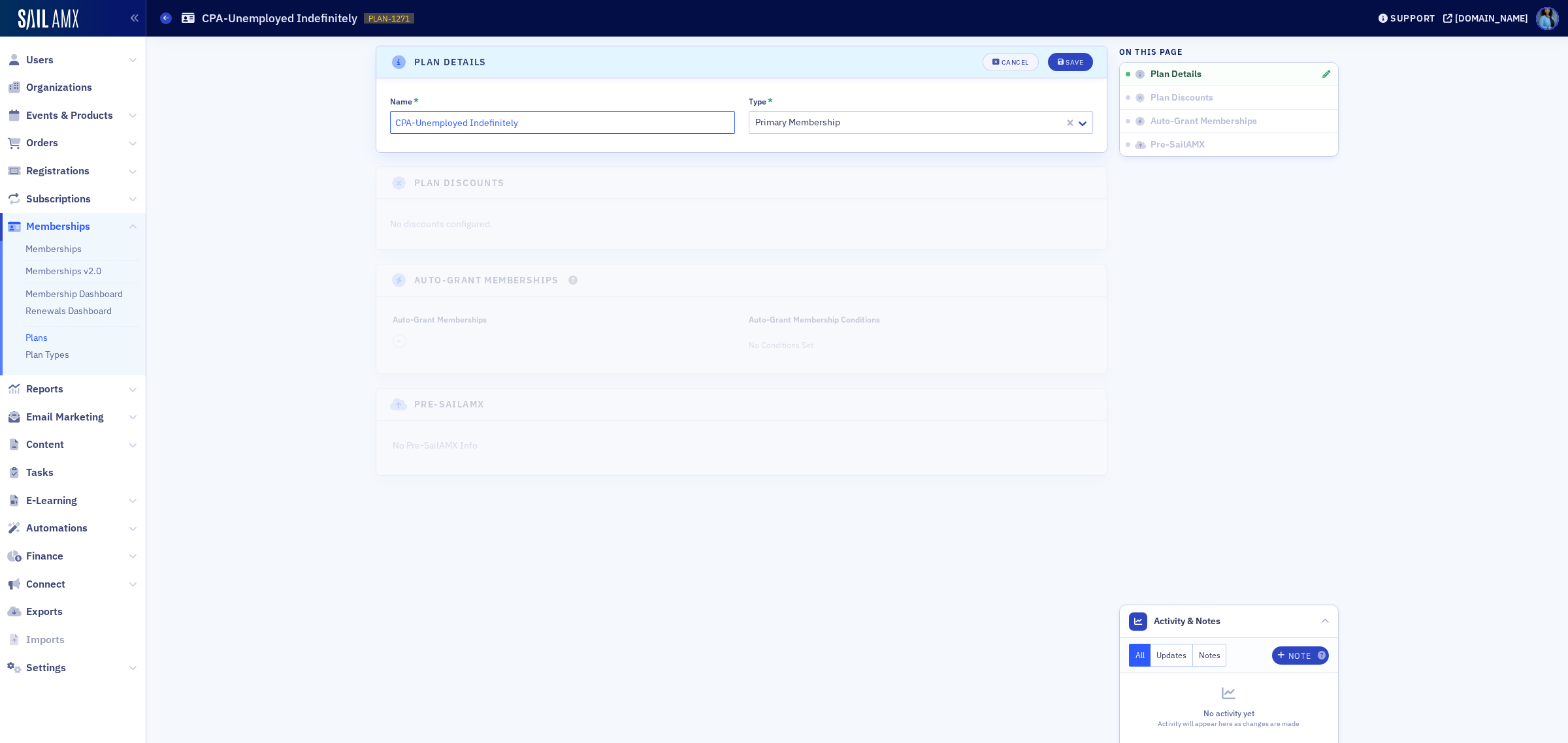
click at [393, 120] on input "CPA-Unemployed Indefinitely" at bounding box center [562, 122] width 345 height 23
type input "[Delete] CPA-Unemployed Indefinitely"
click at [1070, 63] on div "Save" at bounding box center [1074, 62] width 17 height 7
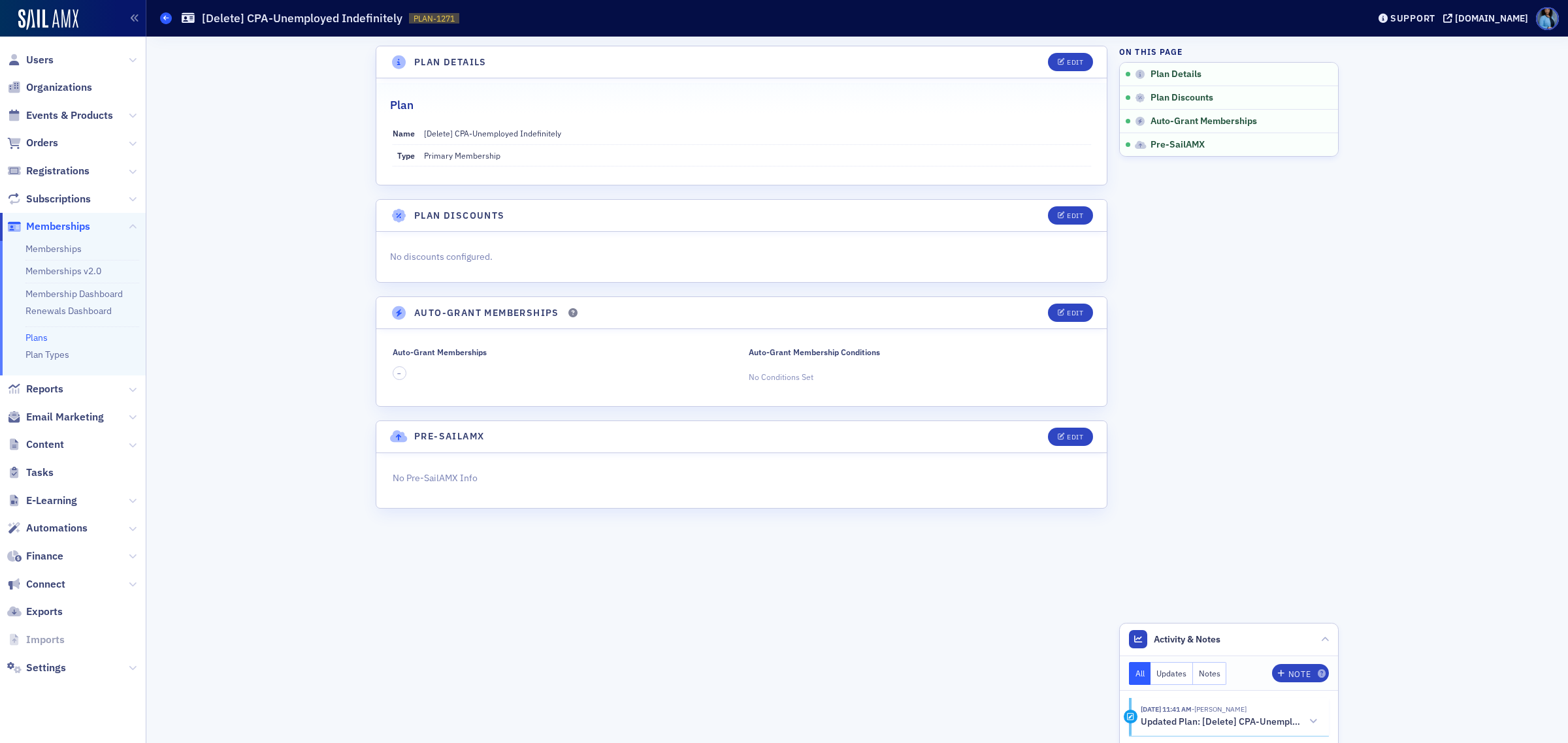
click at [168, 17] on icon at bounding box center [166, 17] width 6 height 6
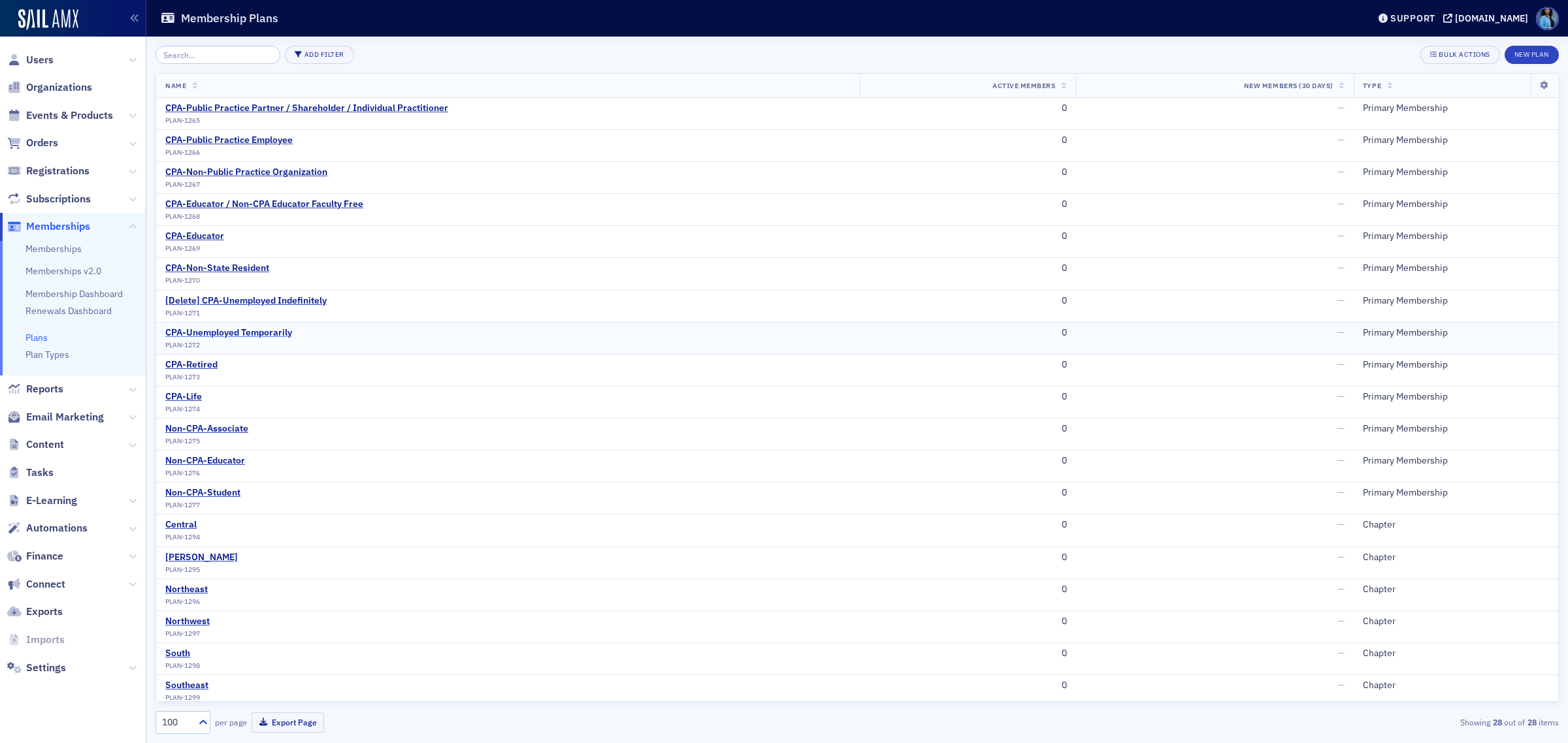
click at [256, 331] on div "CPA-Unemployed Temporarily" at bounding box center [228, 333] width 127 height 12
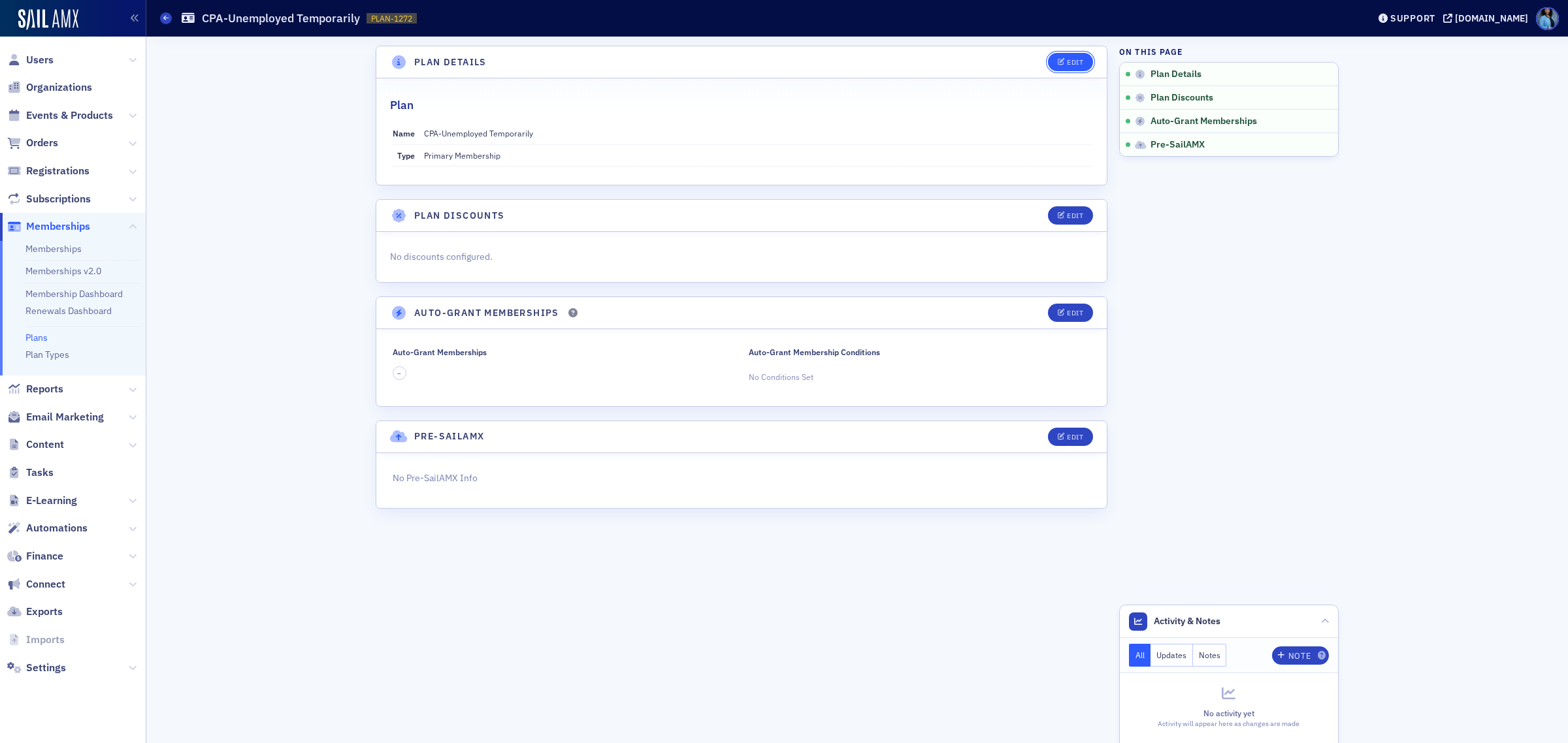
click at [1060, 61] on icon "button" at bounding box center [1061, 62] width 8 height 7
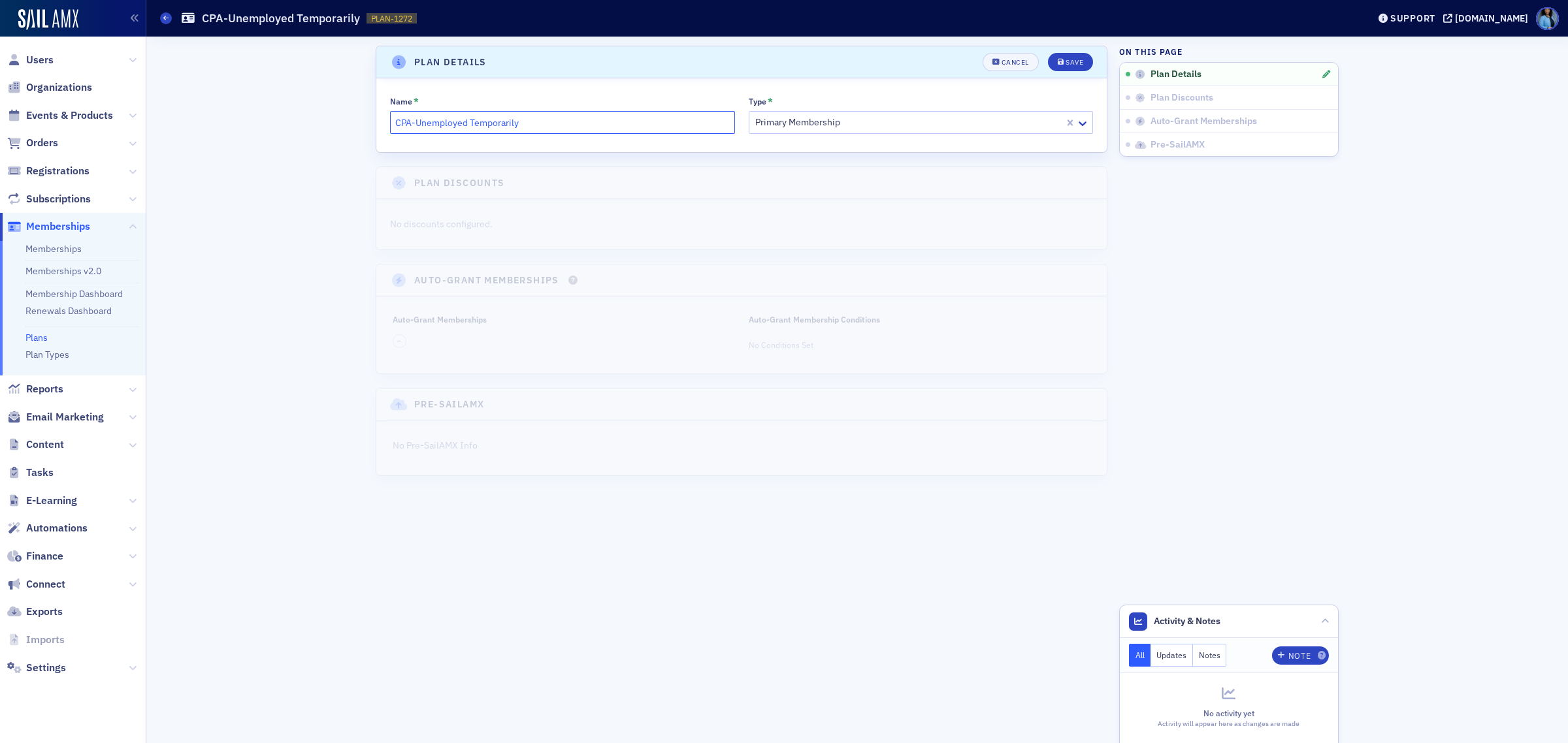
click at [523, 129] on input "CPA-Unemployed Temporarily" at bounding box center [562, 122] width 345 height 23
drag, startPoint x: 541, startPoint y: 120, endPoint x: 417, endPoint y: 121, distance: 124.0
click at [417, 121] on input "CPA-Unemployed Temporarily" at bounding box center [562, 122] width 345 height 23
paste input "Not Currently Working"
type input "CPA-Not Currently Working"
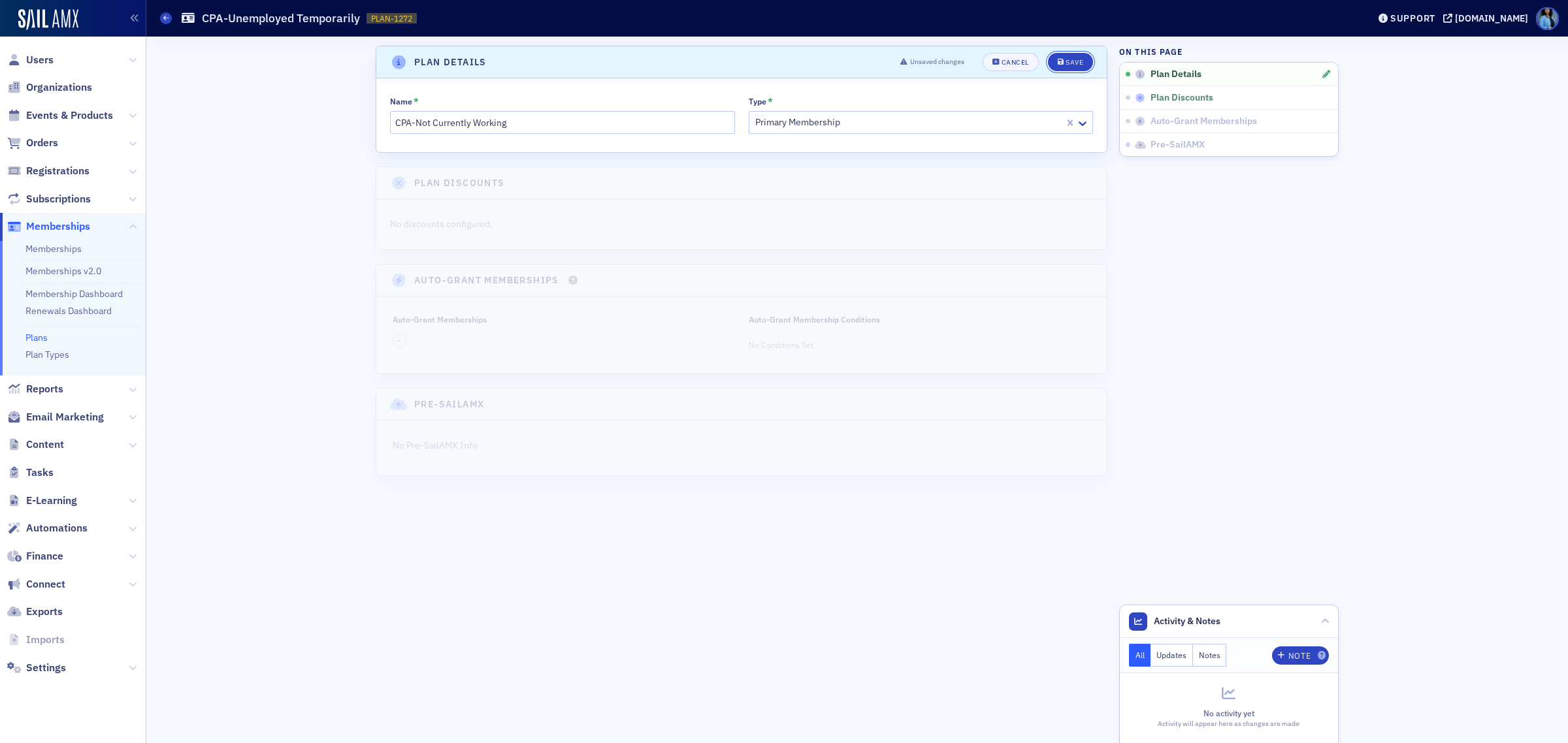
drag, startPoint x: 1065, startPoint y: 54, endPoint x: 1137, endPoint y: 99, distance: 84.9
click at [1065, 55] on button "Save" at bounding box center [1070, 62] width 45 height 18
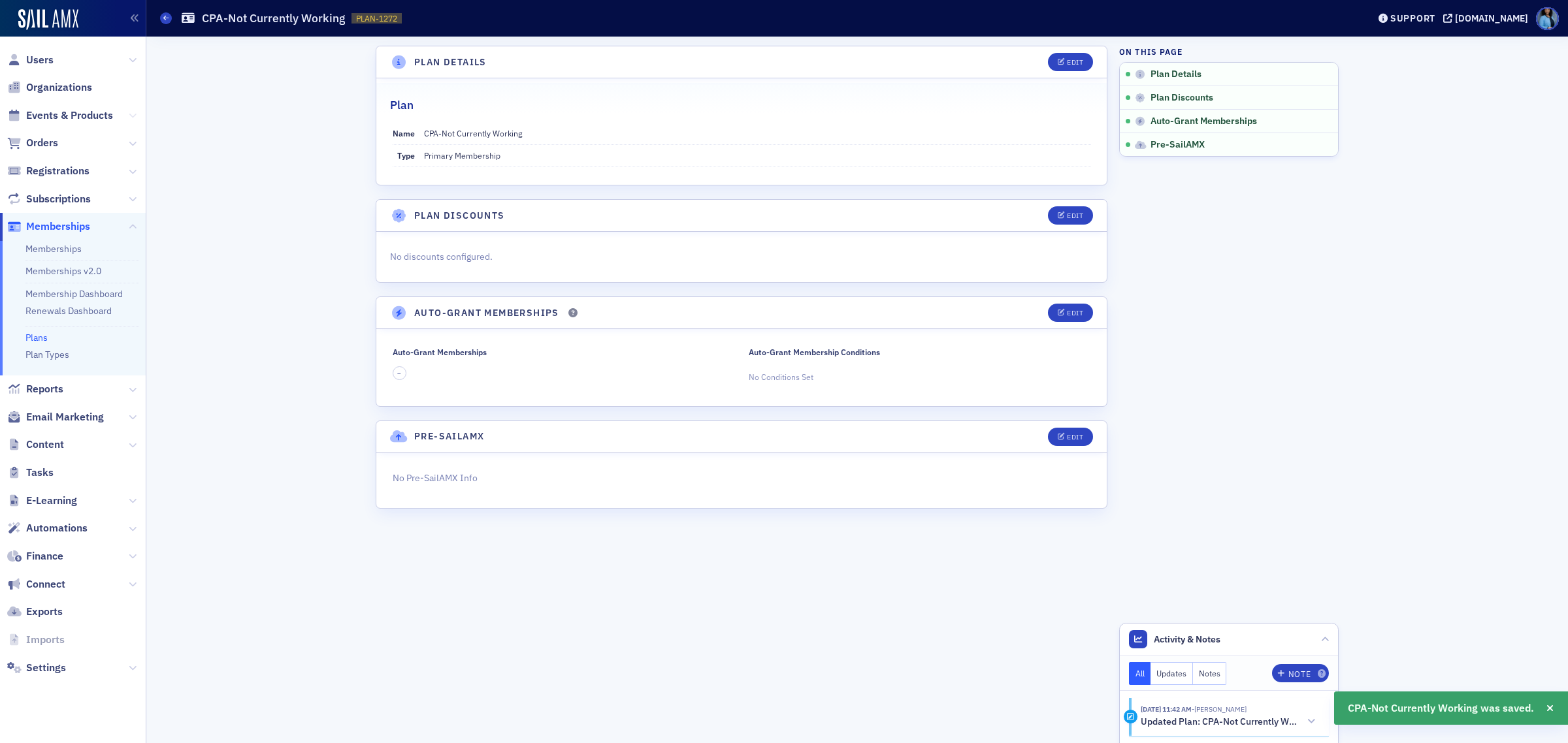
click at [129, 112] on icon at bounding box center [133, 116] width 8 height 8
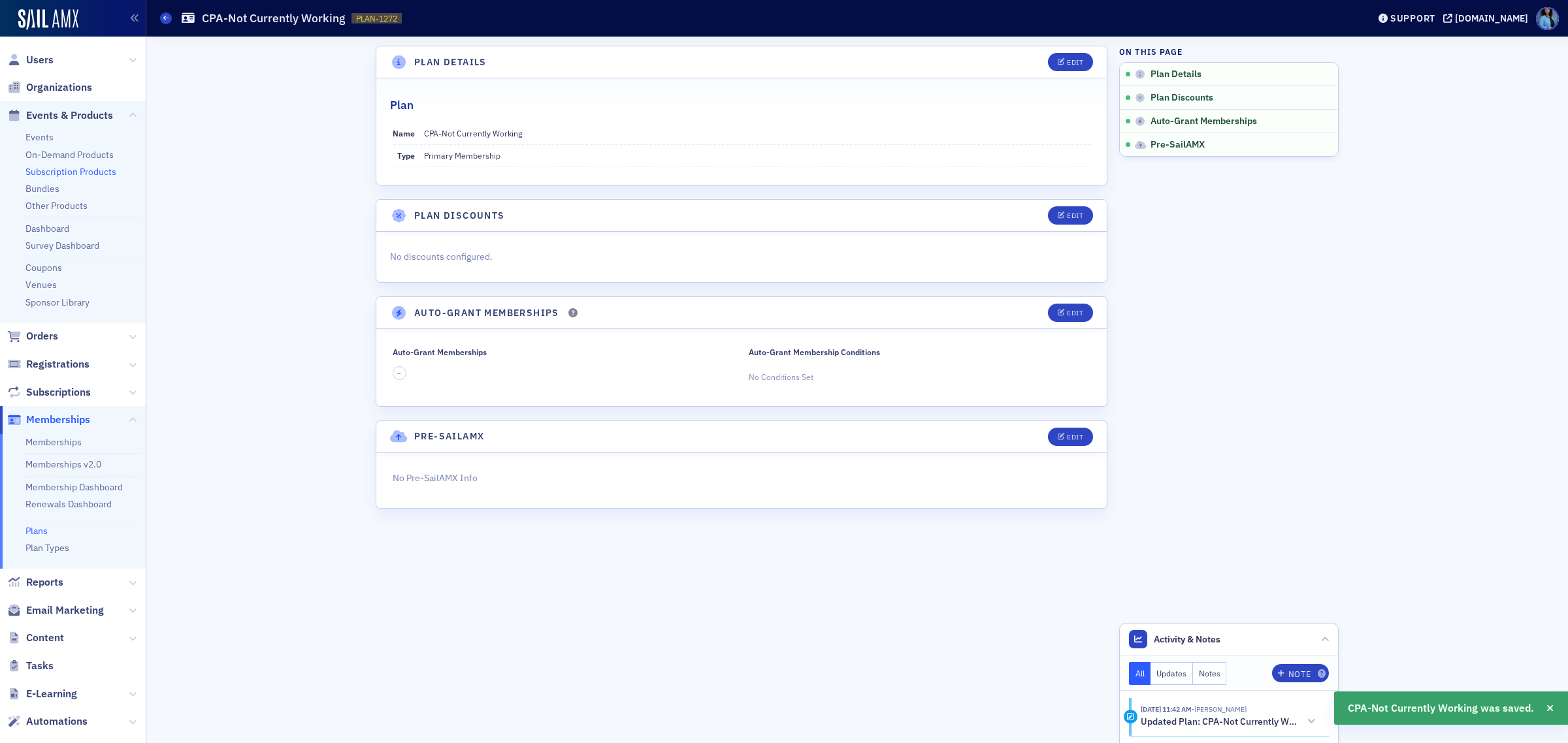
click at [72, 169] on link "Subscription Products" at bounding box center [70, 171] width 91 height 12
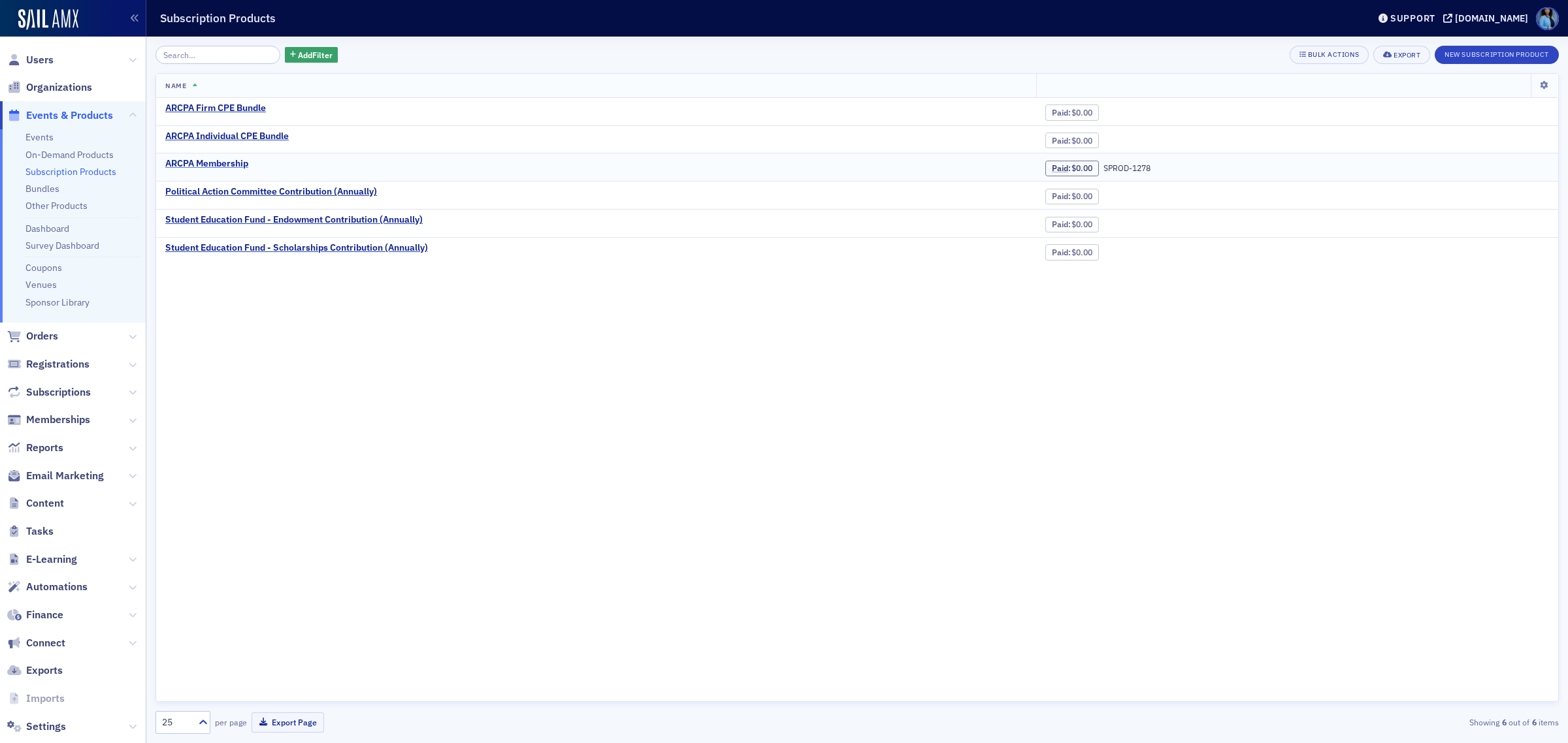
click at [232, 162] on div "ARCPA Membership" at bounding box center [206, 163] width 83 height 12
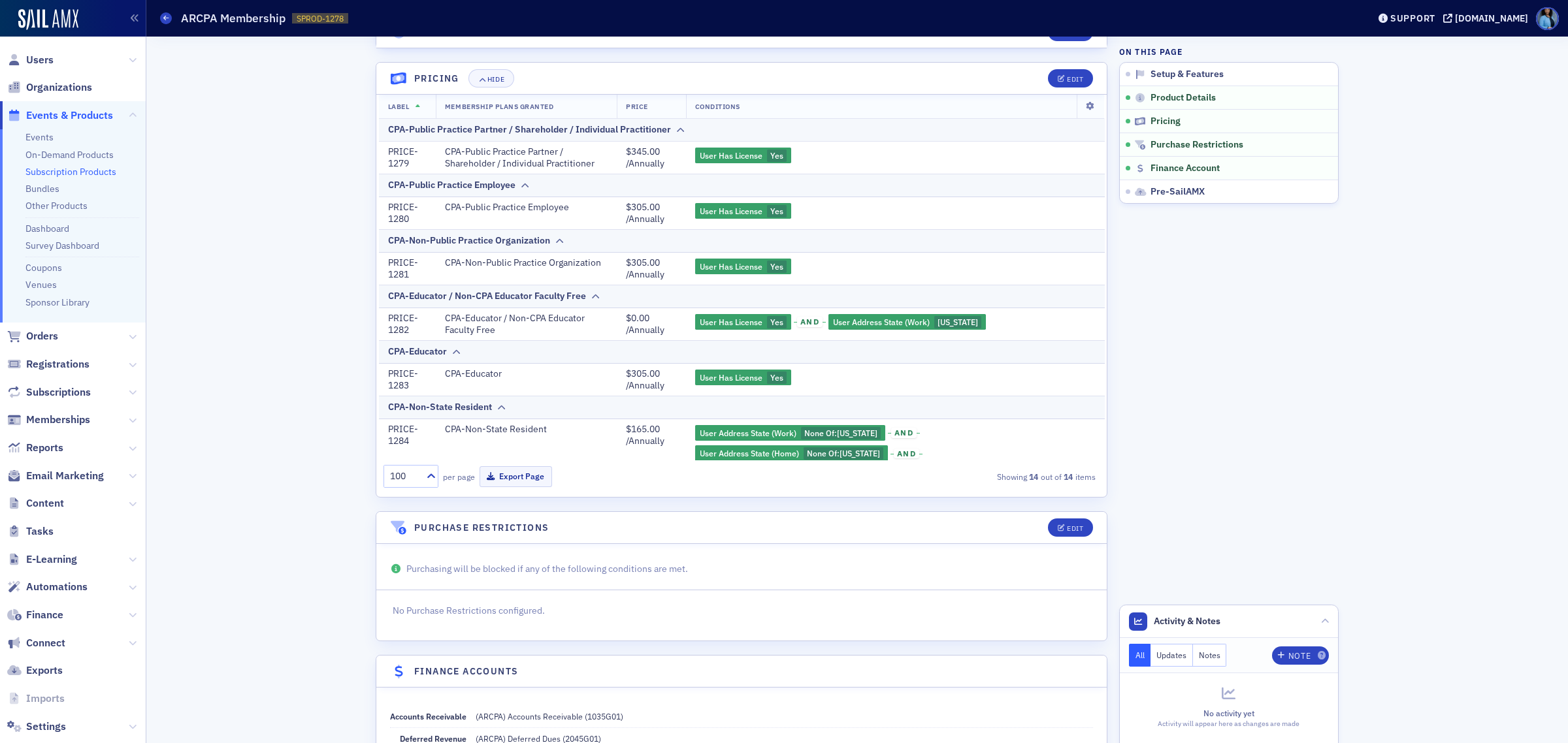
scroll to position [571, 0]
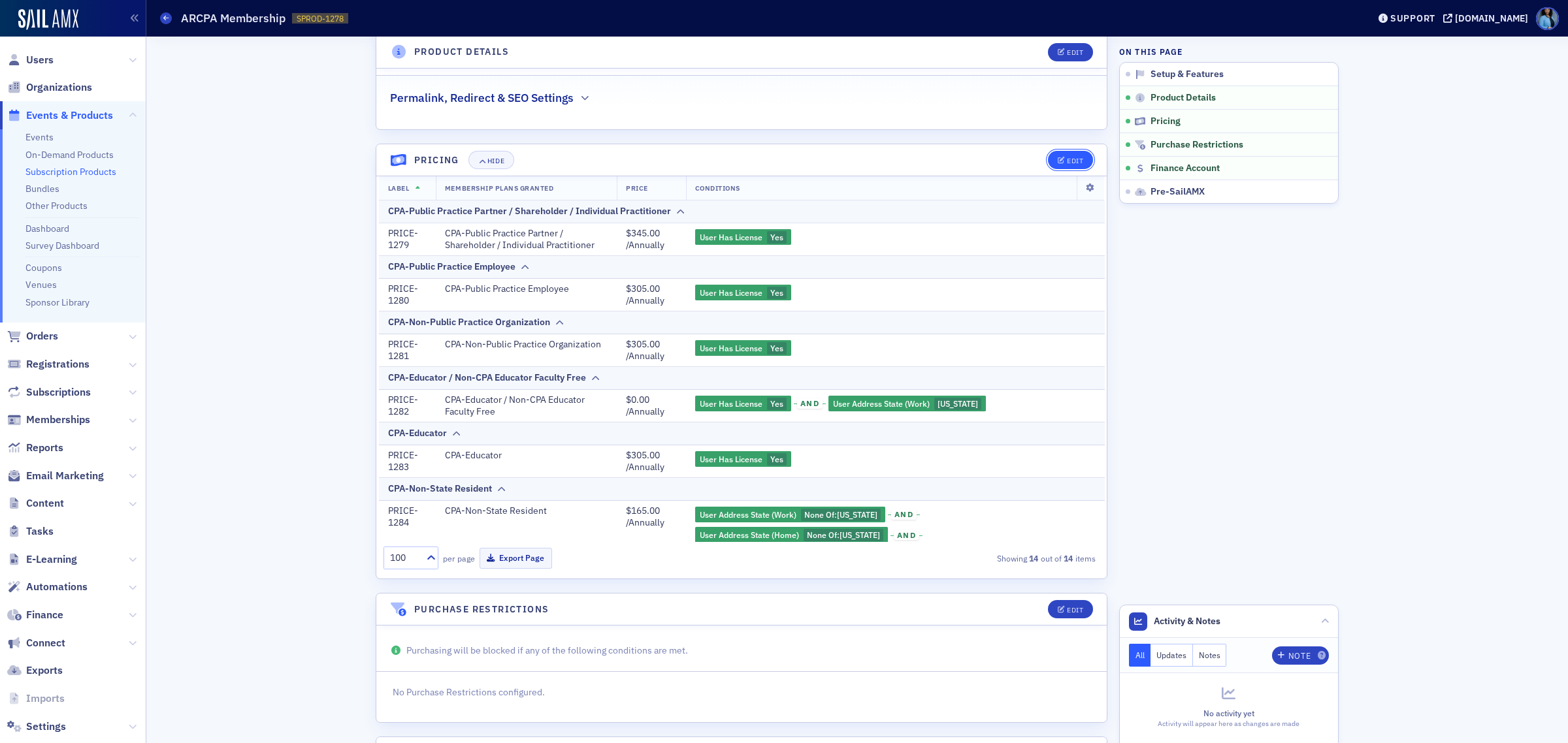
click at [1067, 161] on div "Edit" at bounding box center [1075, 161] width 17 height 7
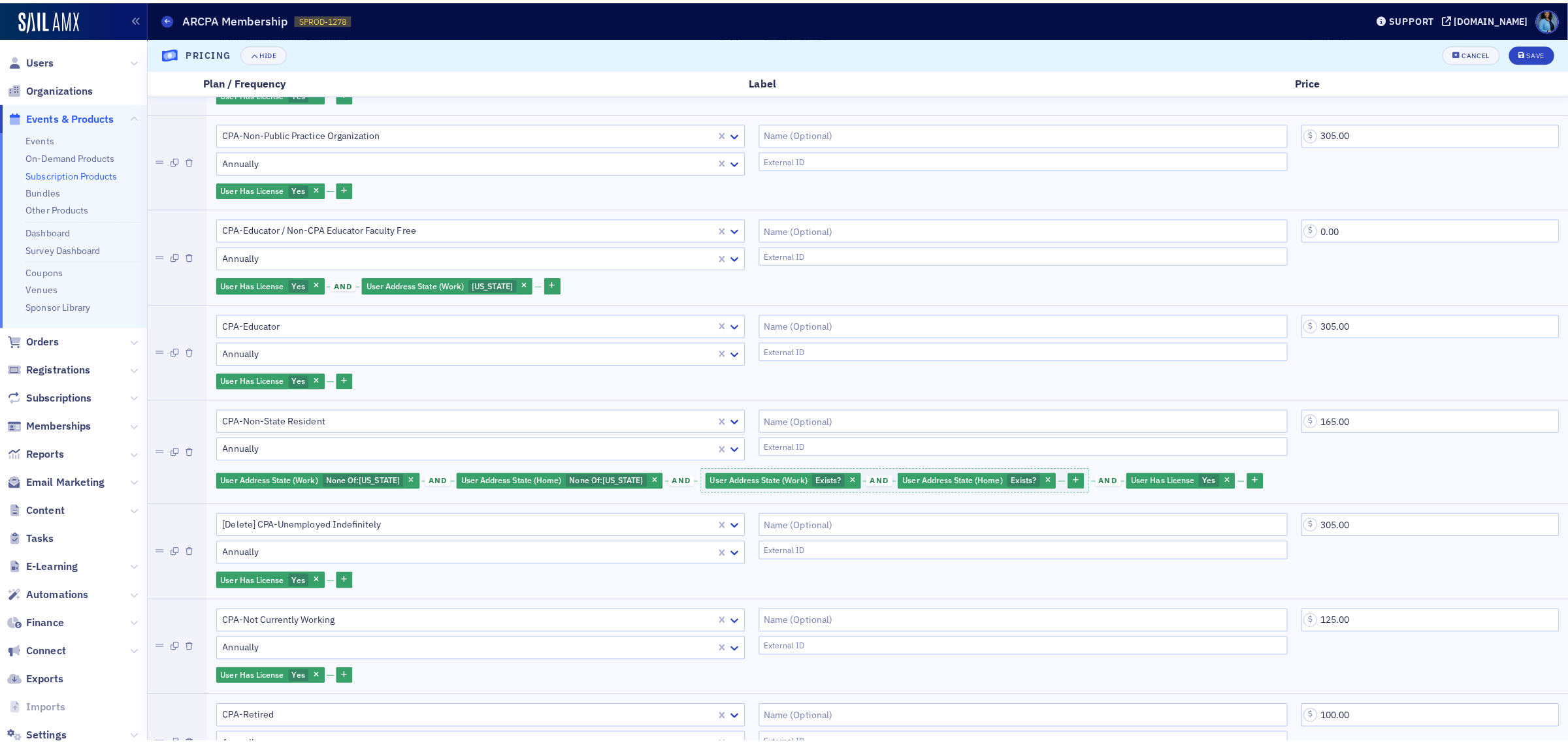
scroll to position [245, 0]
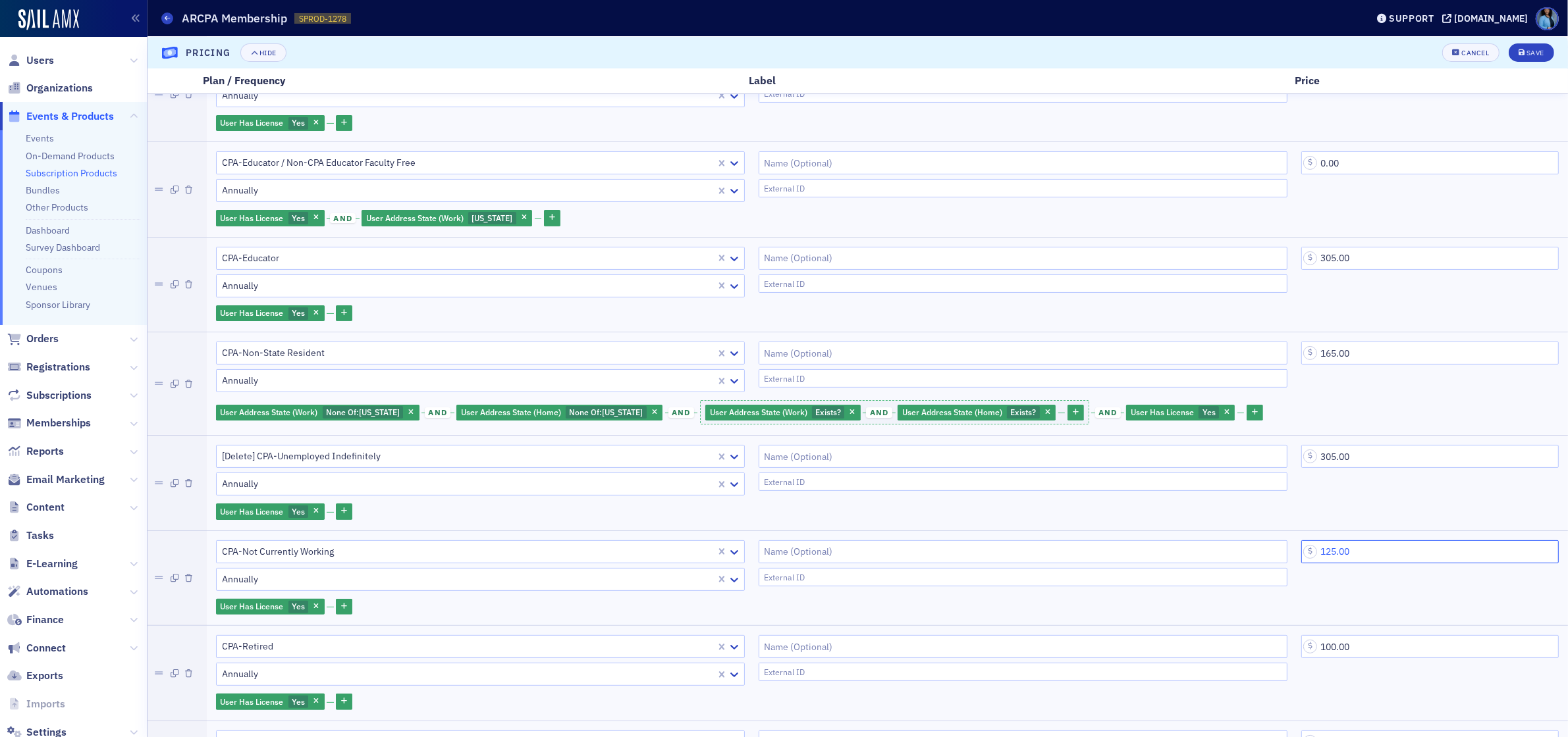
click at [1330, 557] on input "125.00" at bounding box center [1430, 552] width 258 height 23
type input "150.00"
click at [1536, 54] on div "Save" at bounding box center [1535, 52] width 18 height 7
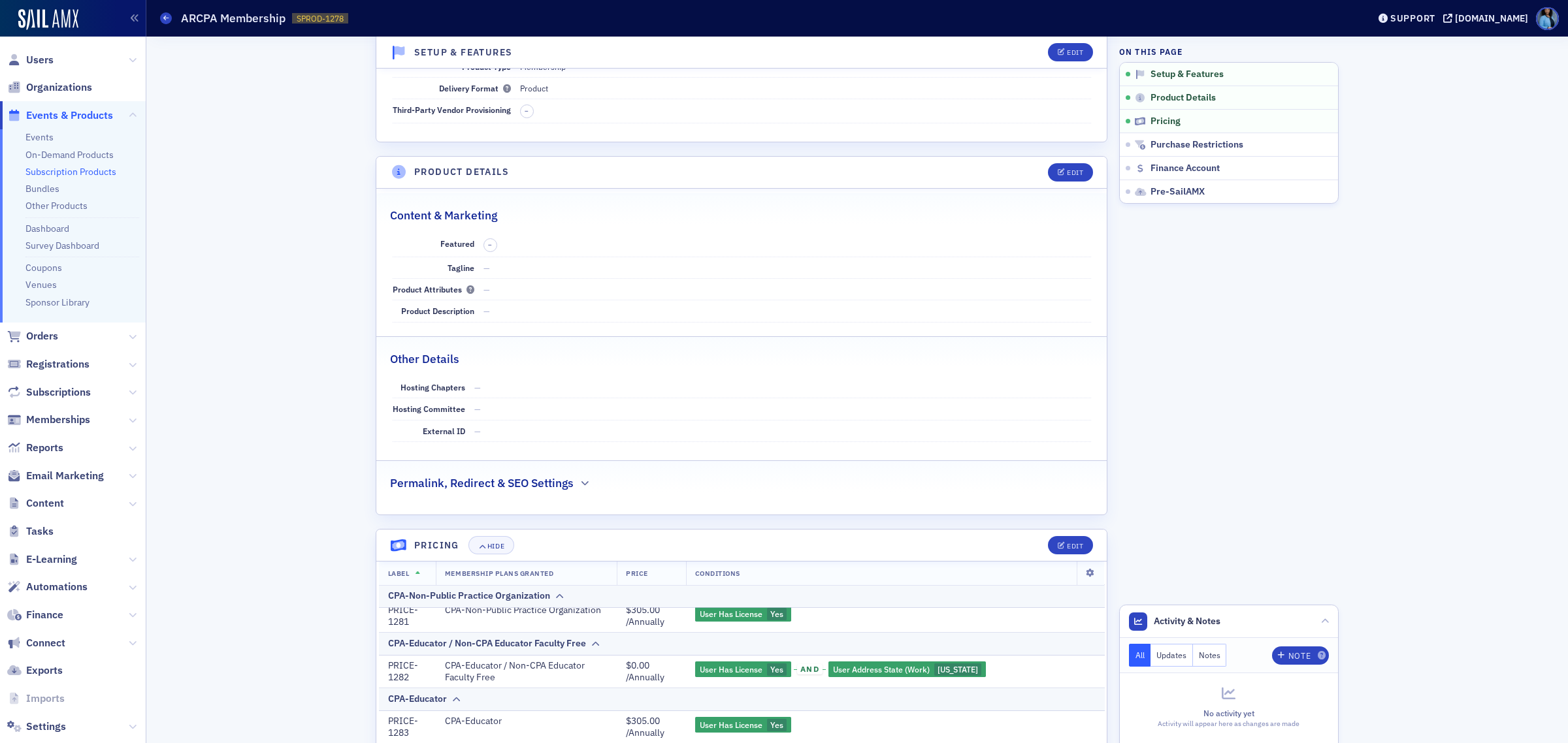
scroll to position [408, 0]
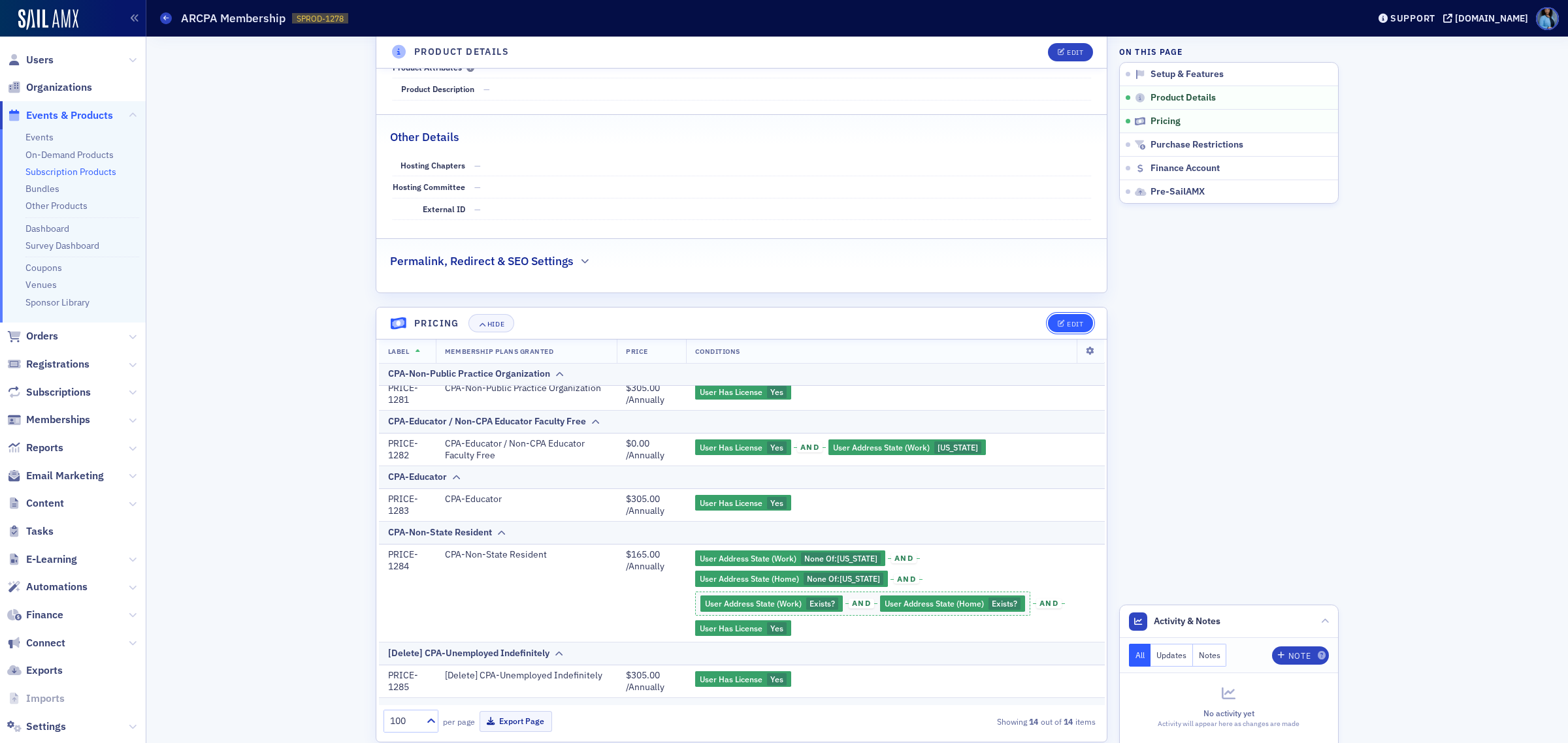
click at [1067, 324] on div "Edit" at bounding box center [1075, 324] width 17 height 7
